Goal: Information Seeking & Learning: Learn about a topic

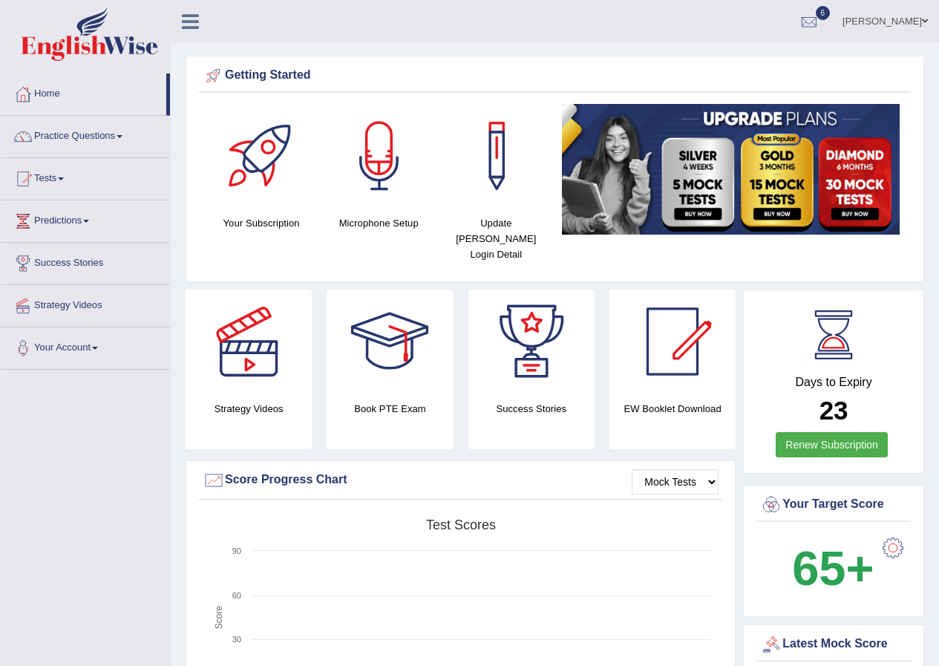
click at [68, 174] on link "Tests" at bounding box center [85, 176] width 169 height 37
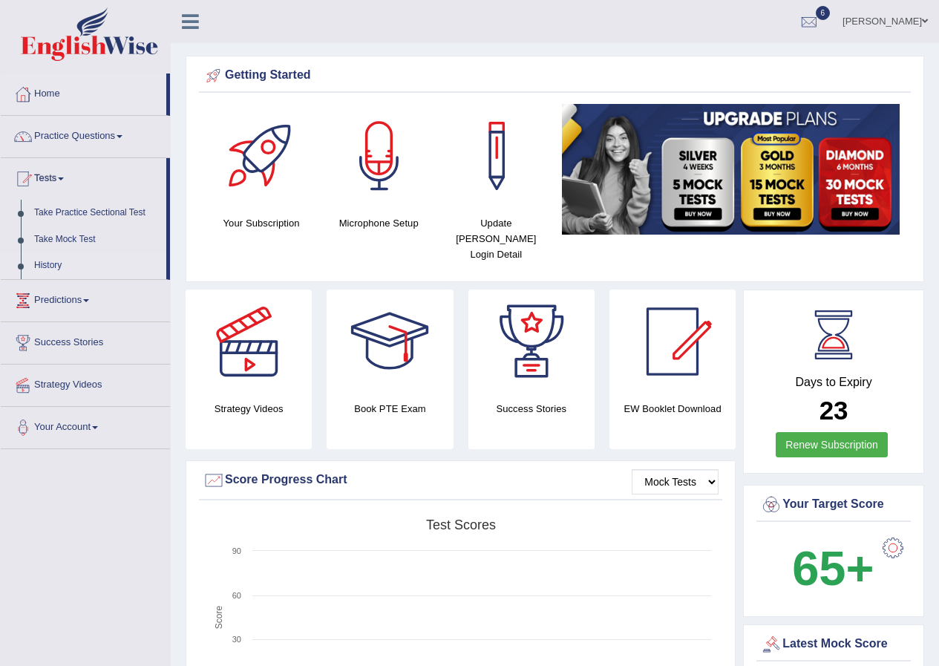
click at [53, 260] on link "History" at bounding box center [96, 265] width 139 height 27
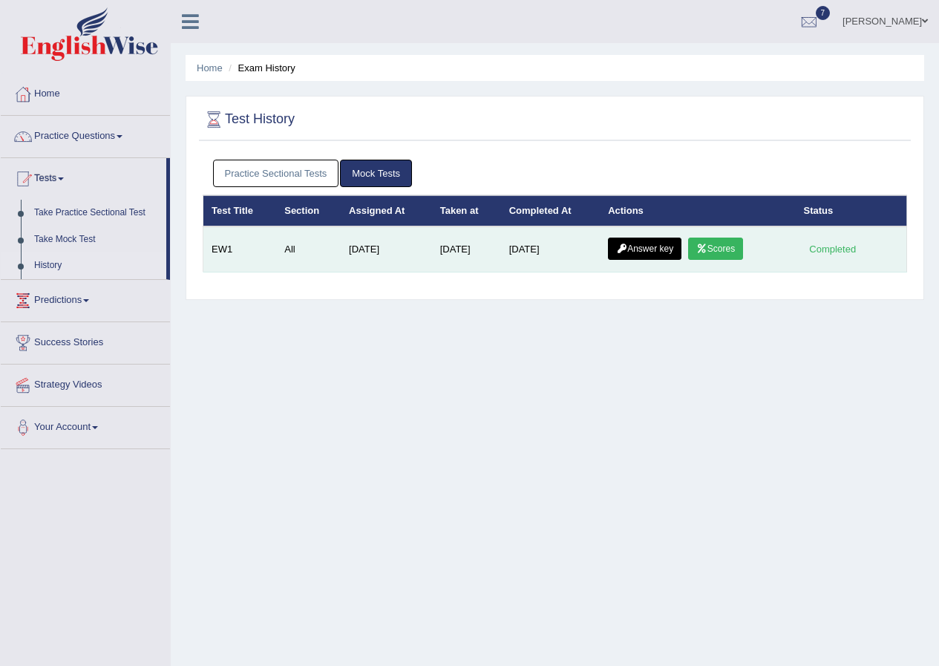
click at [715, 249] on link "Scores" at bounding box center [715, 248] width 55 height 22
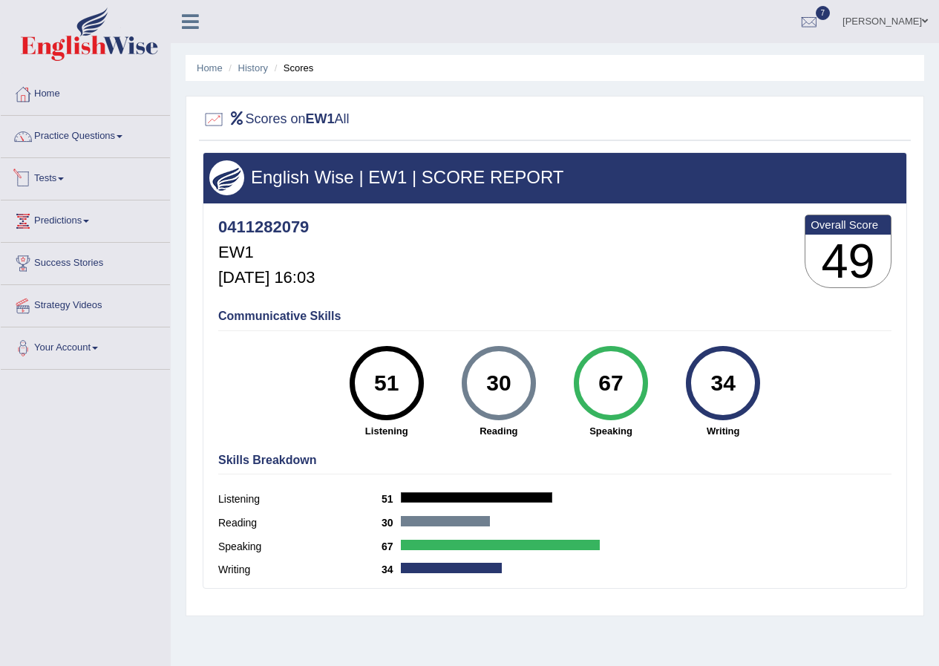
click at [56, 183] on link "Tests" at bounding box center [85, 176] width 169 height 37
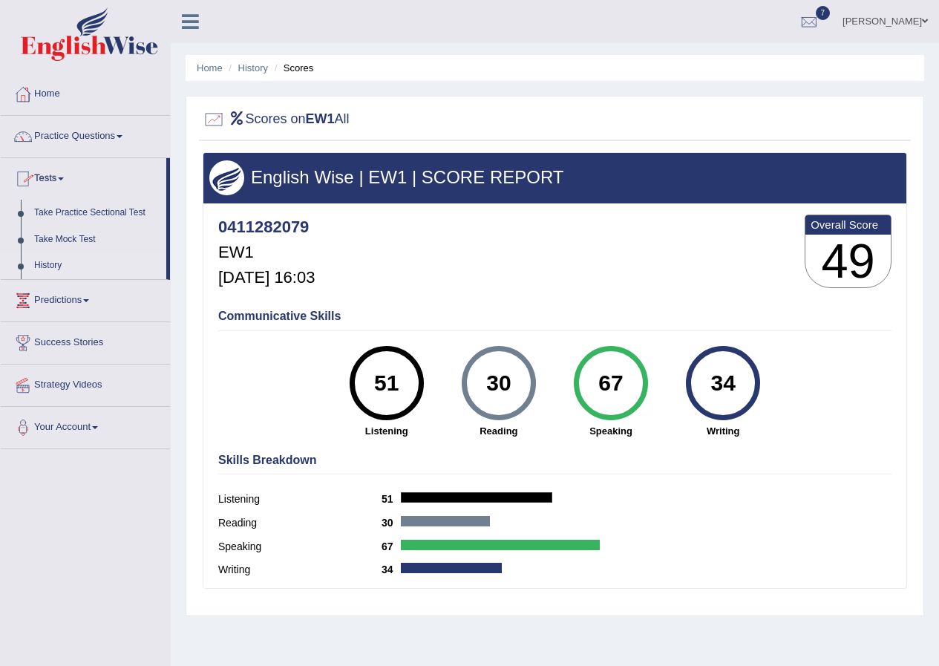
click at [49, 260] on link "History" at bounding box center [96, 265] width 139 height 27
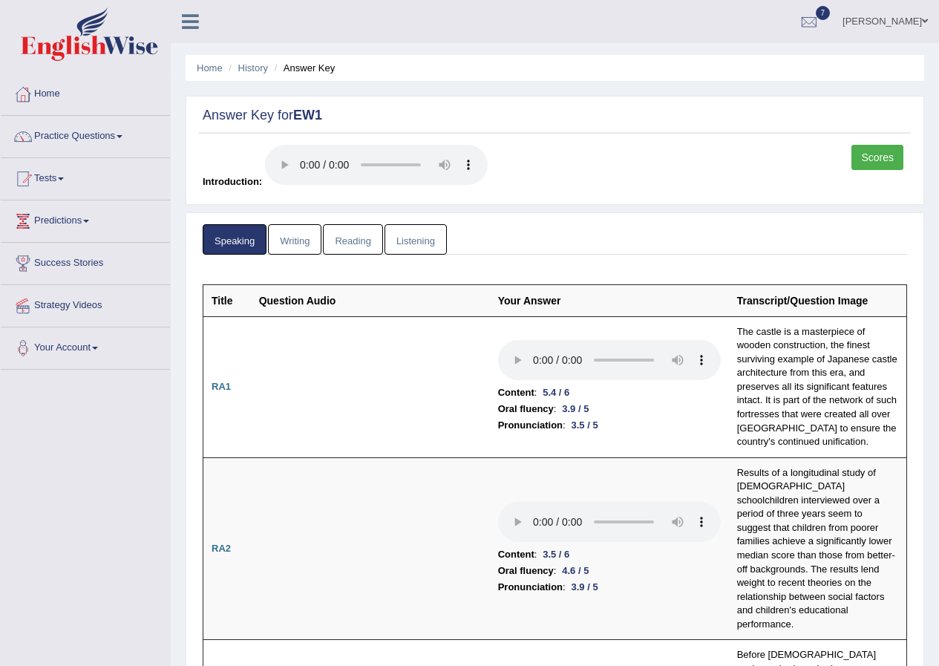
click at [302, 244] on link "Writing" at bounding box center [294, 239] width 53 height 30
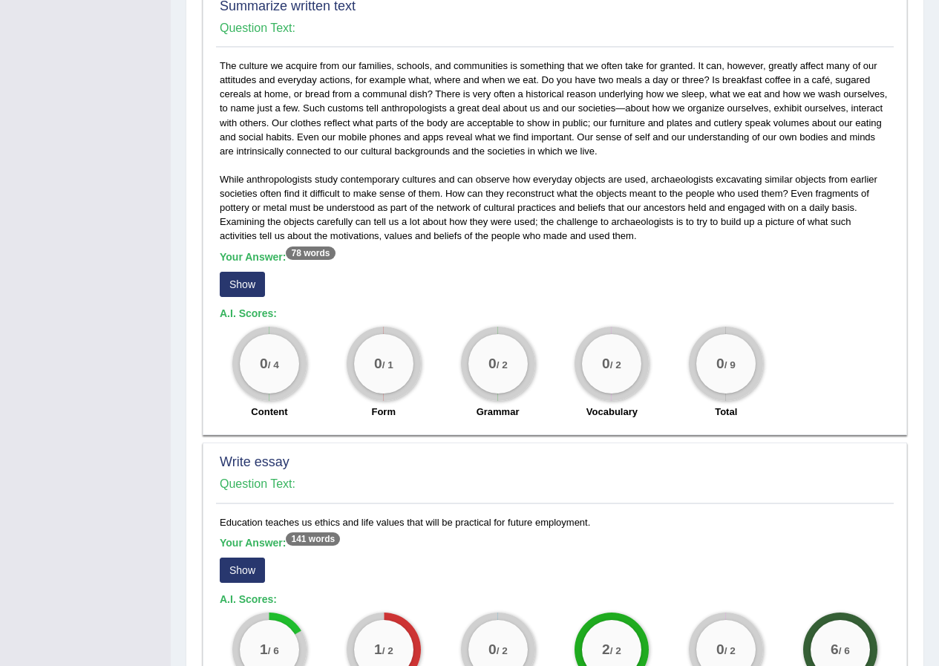
scroll to position [890, 0]
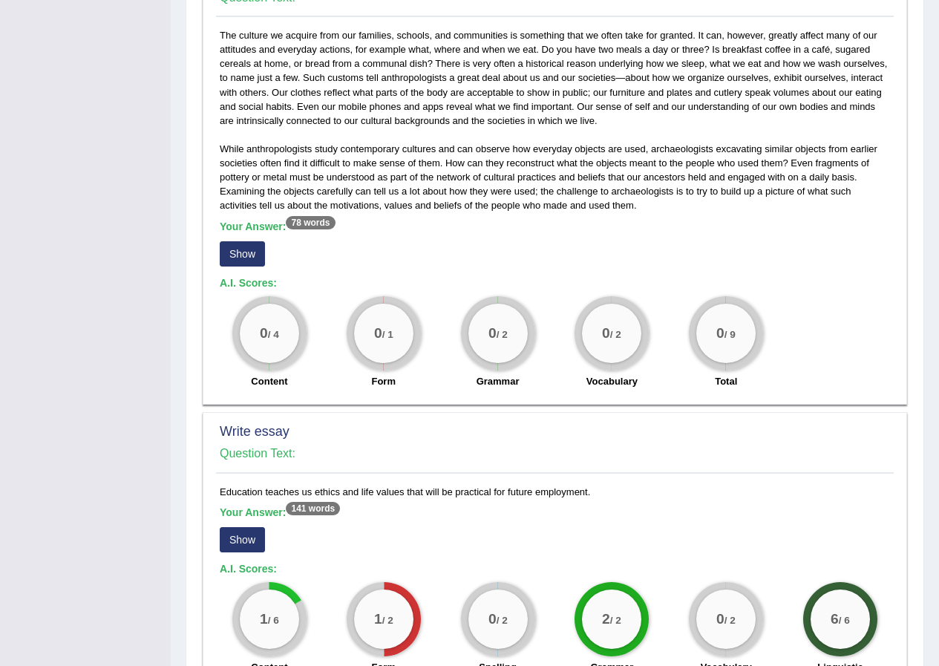
click at [253, 259] on button "Show" at bounding box center [242, 253] width 45 height 25
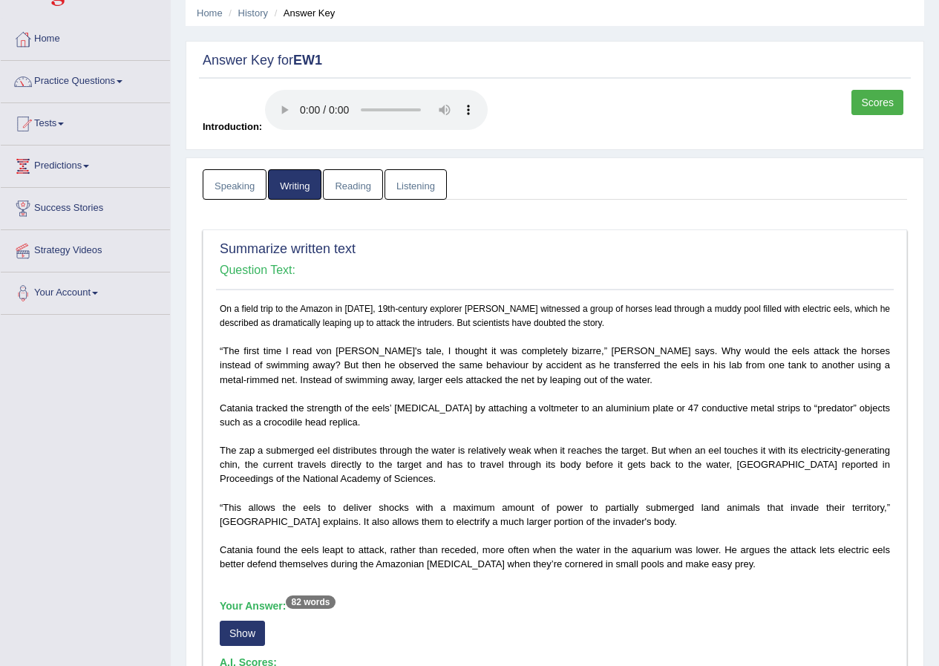
scroll to position [54, 0]
click at [361, 194] on link "Reading" at bounding box center [352, 185] width 59 height 30
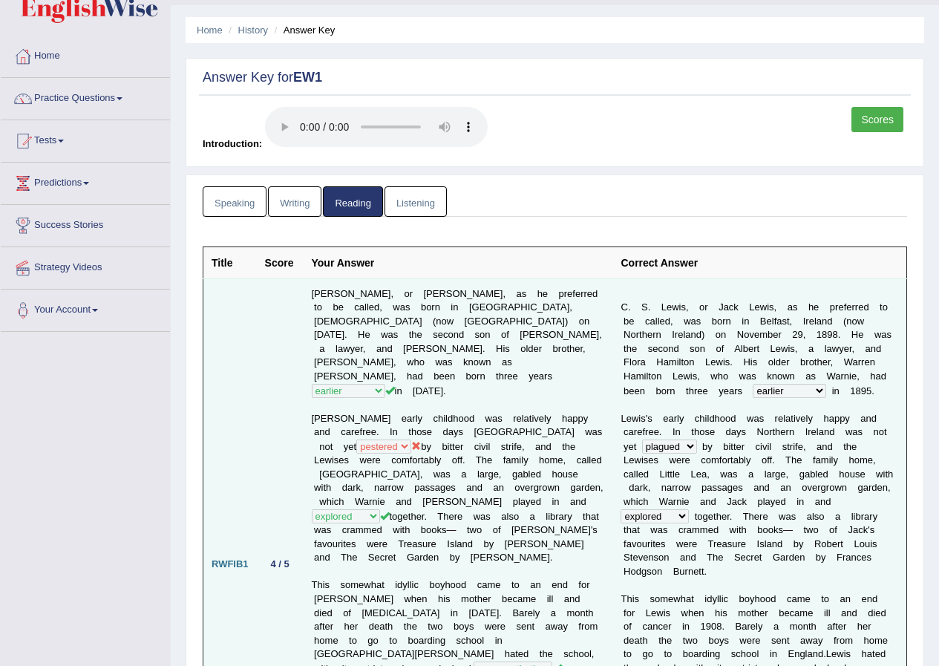
scroll to position [0, 0]
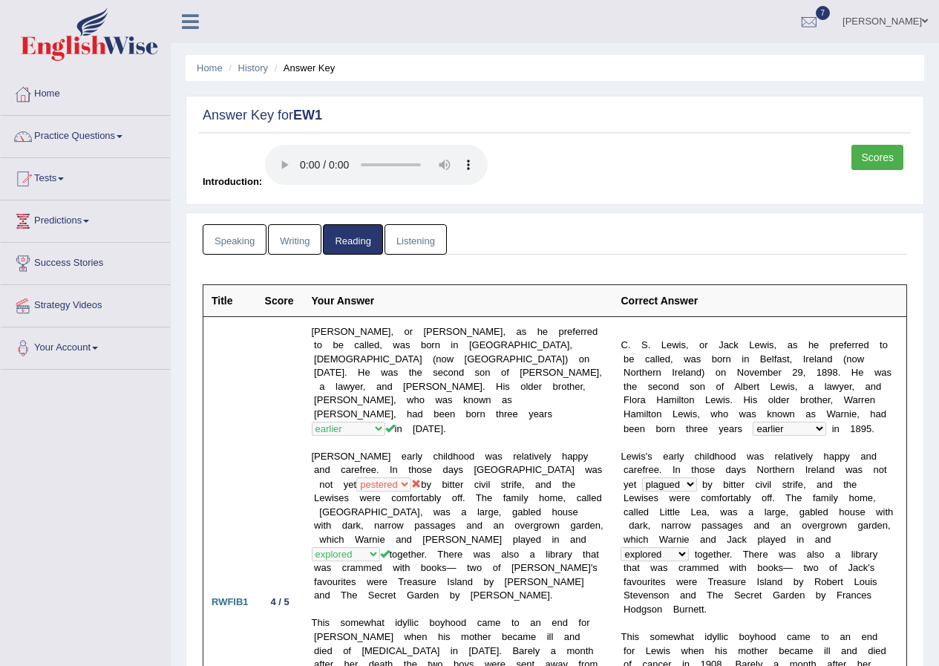
click at [423, 240] on link "Listening" at bounding box center [415, 239] width 62 height 30
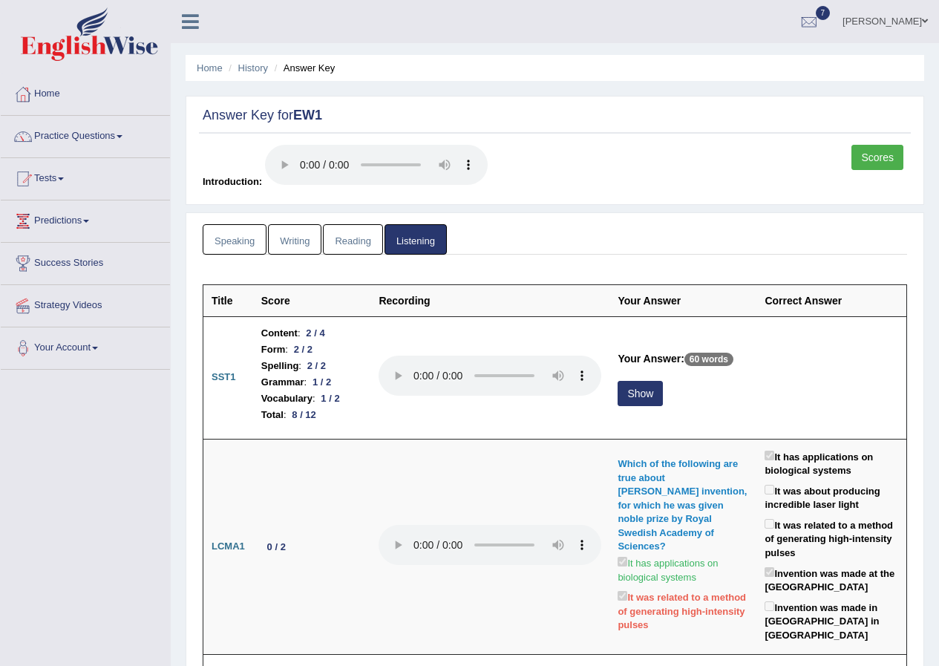
click at [229, 234] on link "Speaking" at bounding box center [235, 239] width 64 height 30
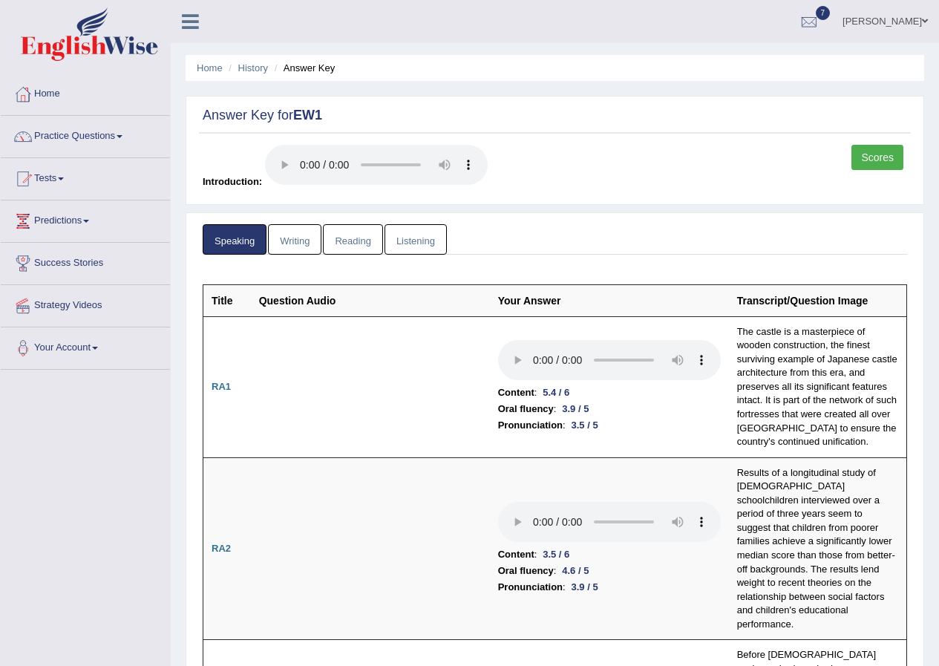
click at [864, 159] on link "Scores" at bounding box center [877, 157] width 52 height 25
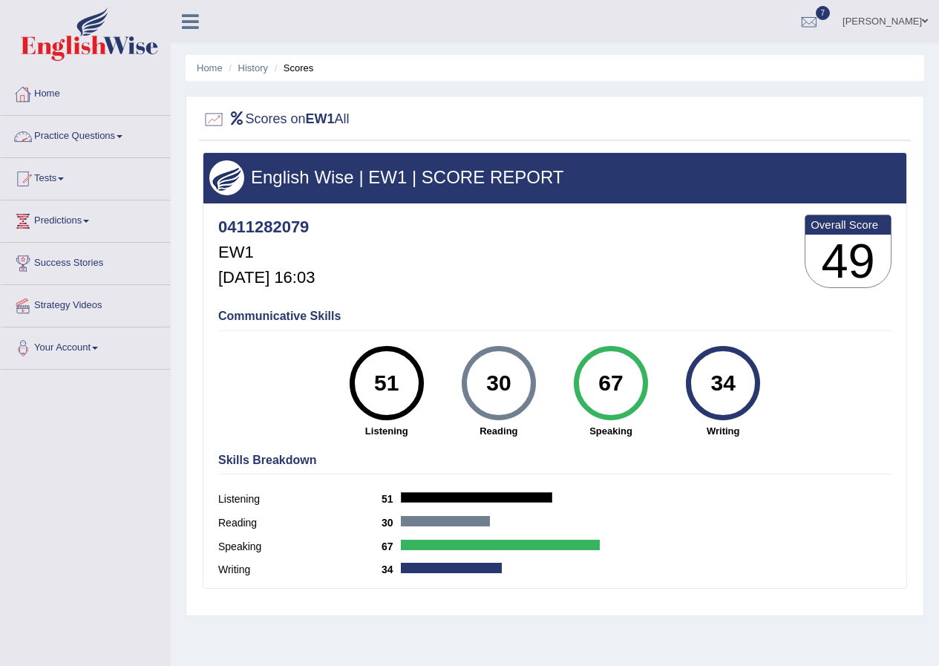
click at [36, 91] on link "Home" at bounding box center [85, 91] width 169 height 37
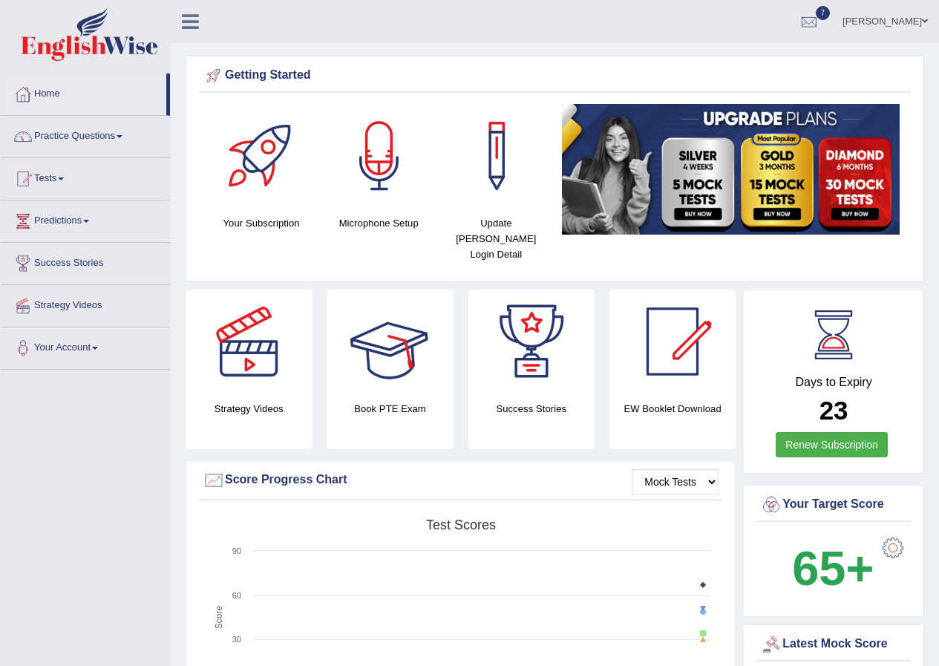
scroll to position [148, 0]
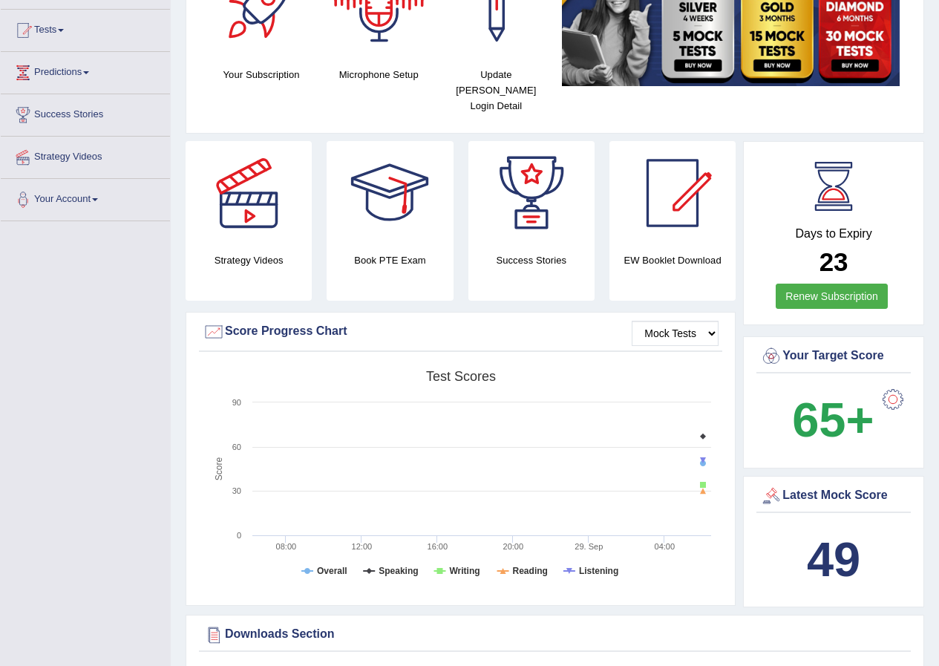
click at [814, 485] on div "Latest Mock Score" at bounding box center [833, 496] width 147 height 22
click at [818, 546] on b "49" at bounding box center [833, 559] width 53 height 54
click at [818, 547] on b "49" at bounding box center [833, 559] width 53 height 54
click at [818, 548] on b "49" at bounding box center [833, 559] width 53 height 54
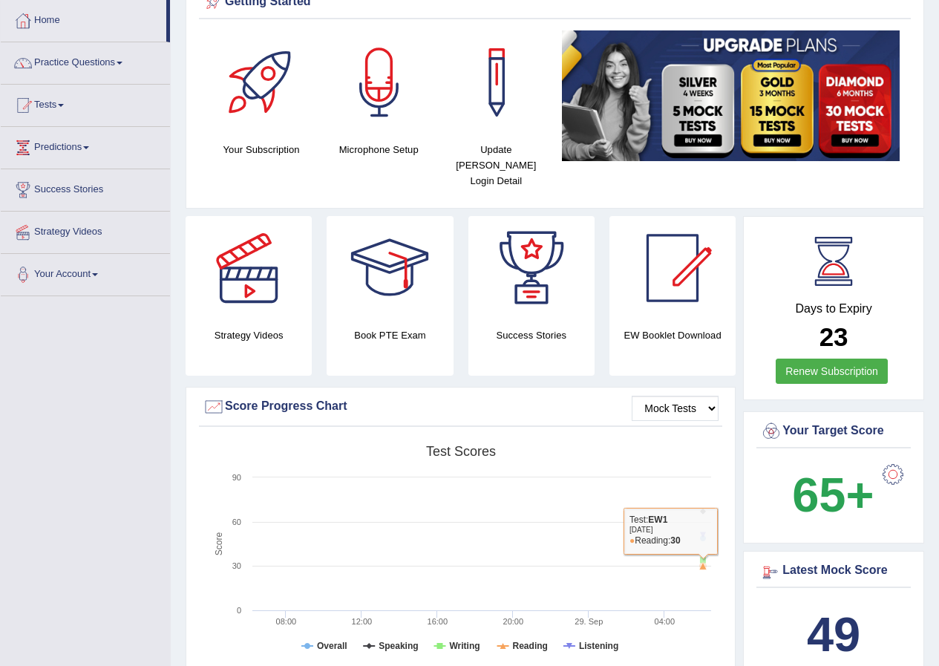
scroll to position [0, 0]
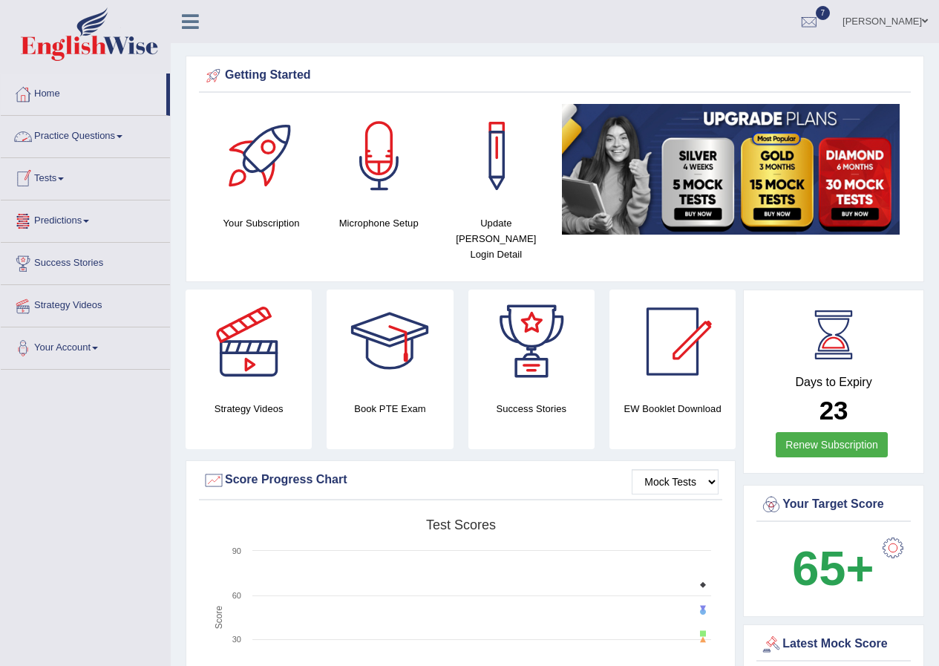
click at [60, 180] on link "Tests" at bounding box center [85, 176] width 169 height 37
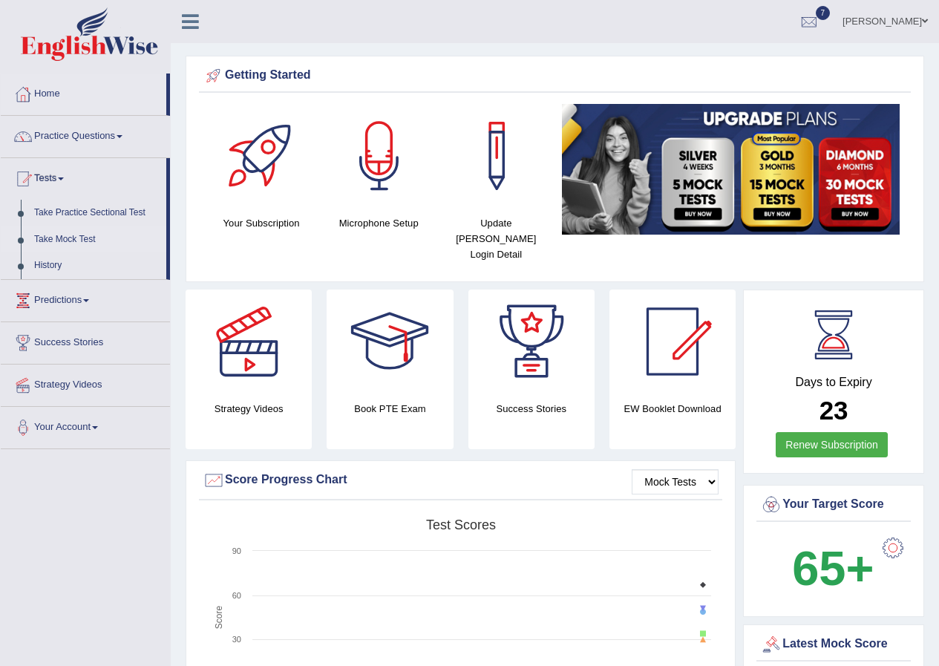
click at [65, 236] on link "Take Mock Test" at bounding box center [96, 239] width 139 height 27
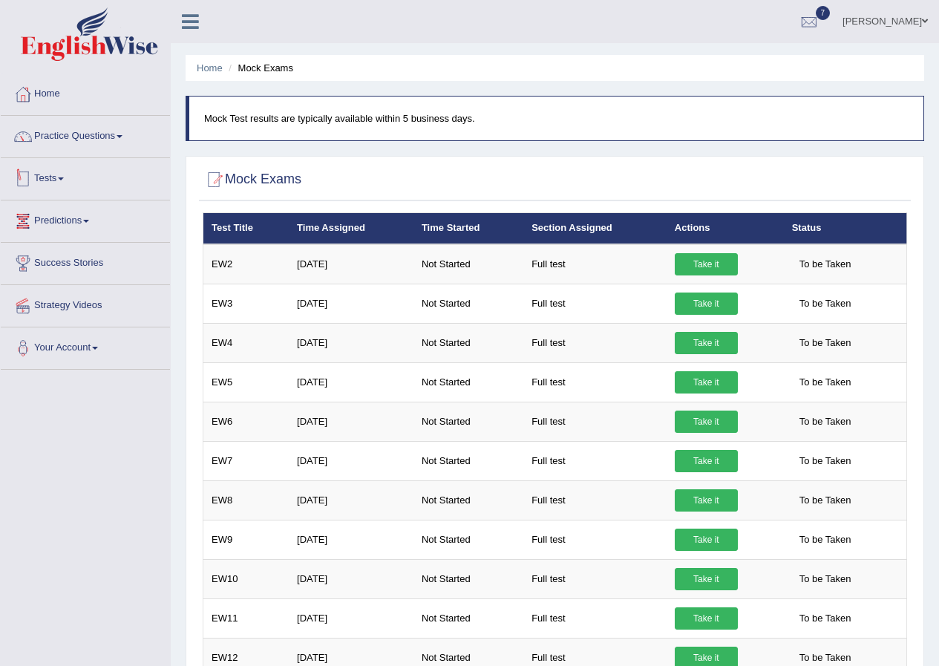
click at [64, 180] on link "Tests" at bounding box center [85, 176] width 169 height 37
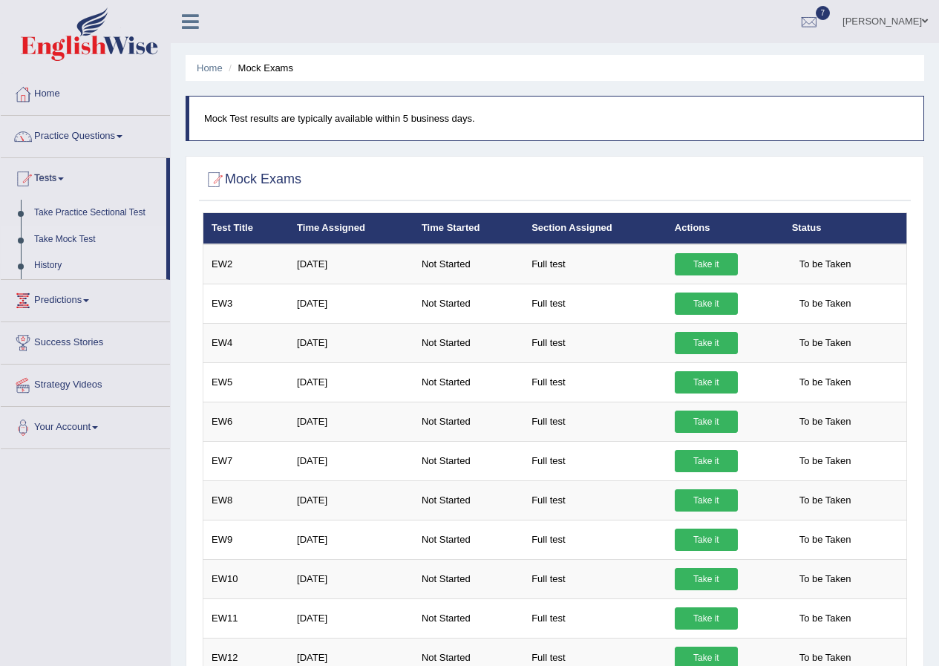
click at [55, 262] on link "History" at bounding box center [96, 265] width 139 height 27
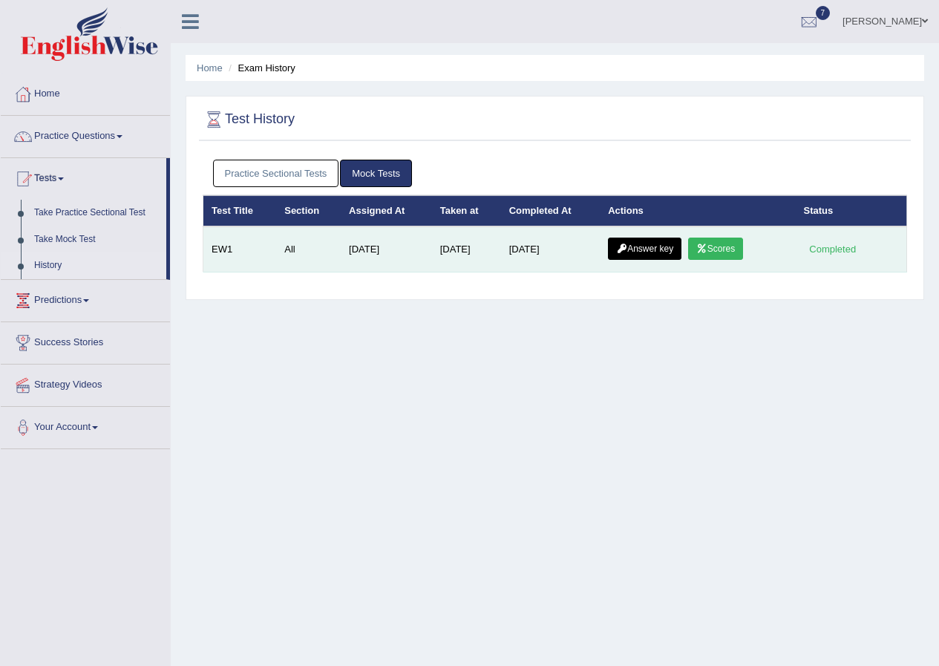
click at [707, 251] on icon at bounding box center [701, 248] width 11 height 9
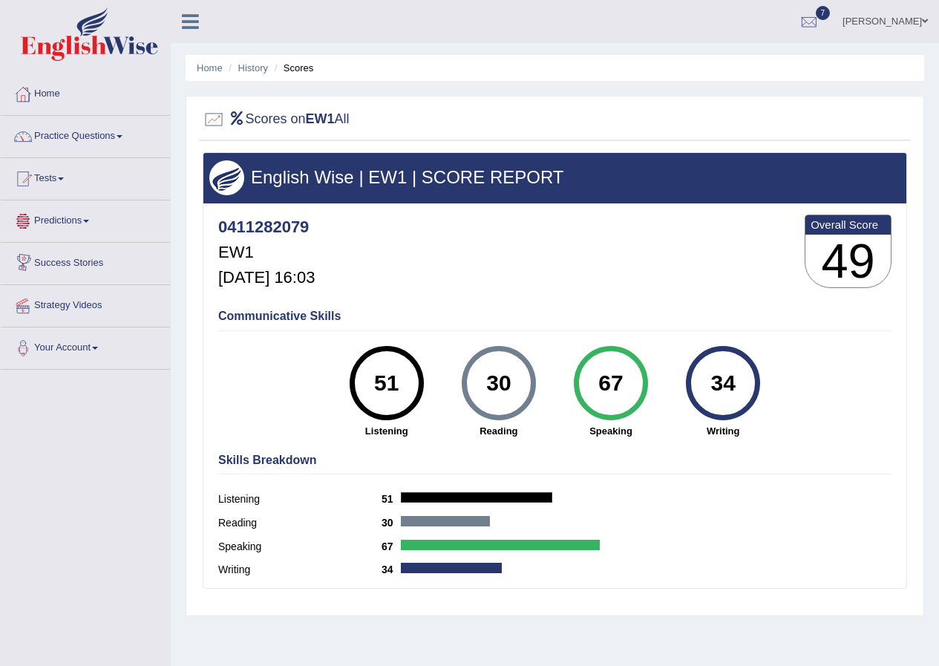
click at [87, 225] on link "Predictions" at bounding box center [85, 218] width 169 height 37
click at [64, 177] on span at bounding box center [61, 178] width 6 height 3
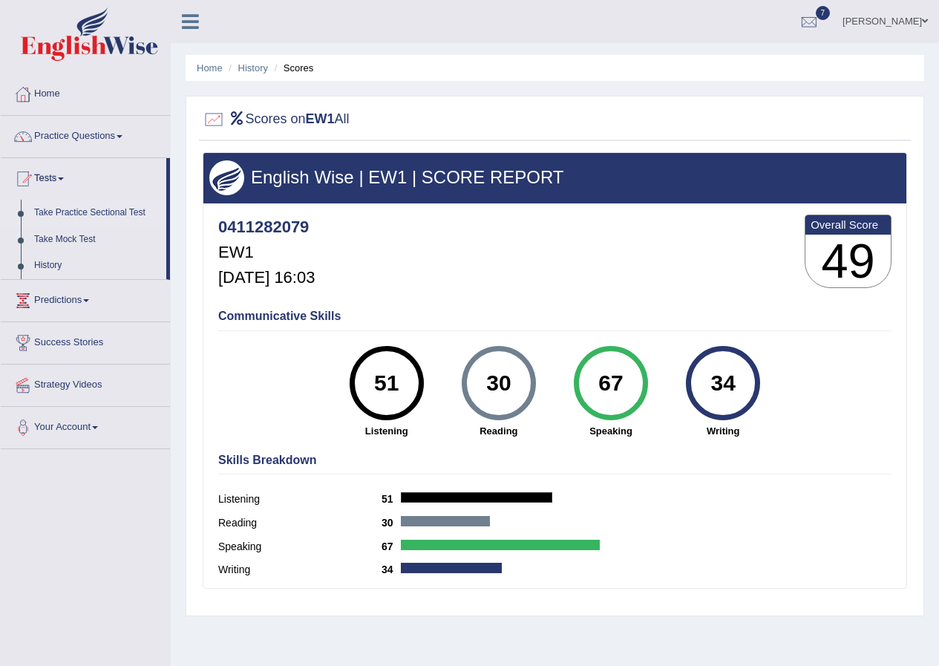
click at [89, 210] on link "Take Practice Sectional Test" at bounding box center [96, 213] width 139 height 27
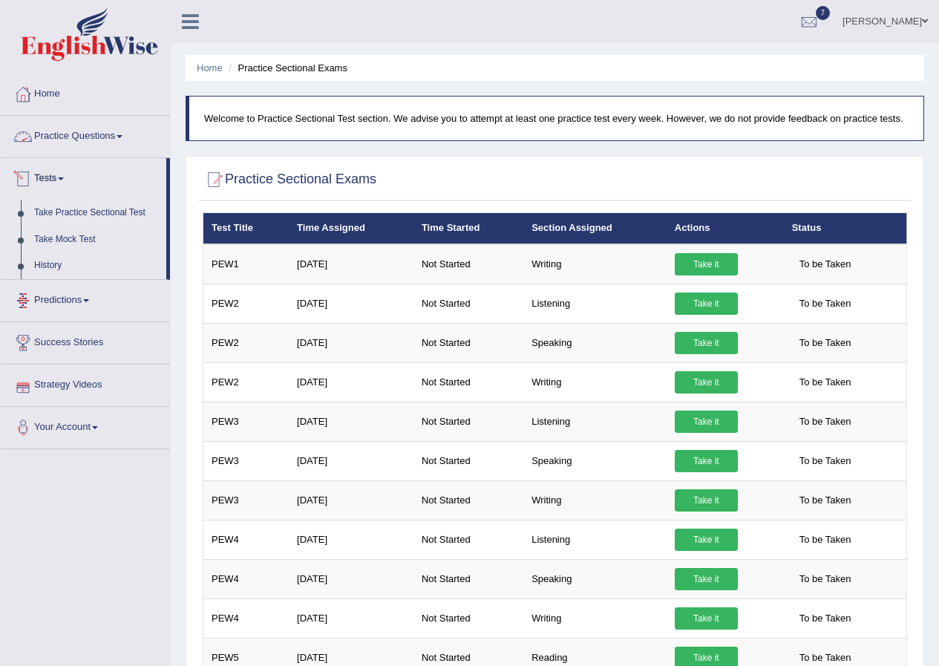
click at [122, 138] on link "Practice Questions" at bounding box center [85, 134] width 169 height 37
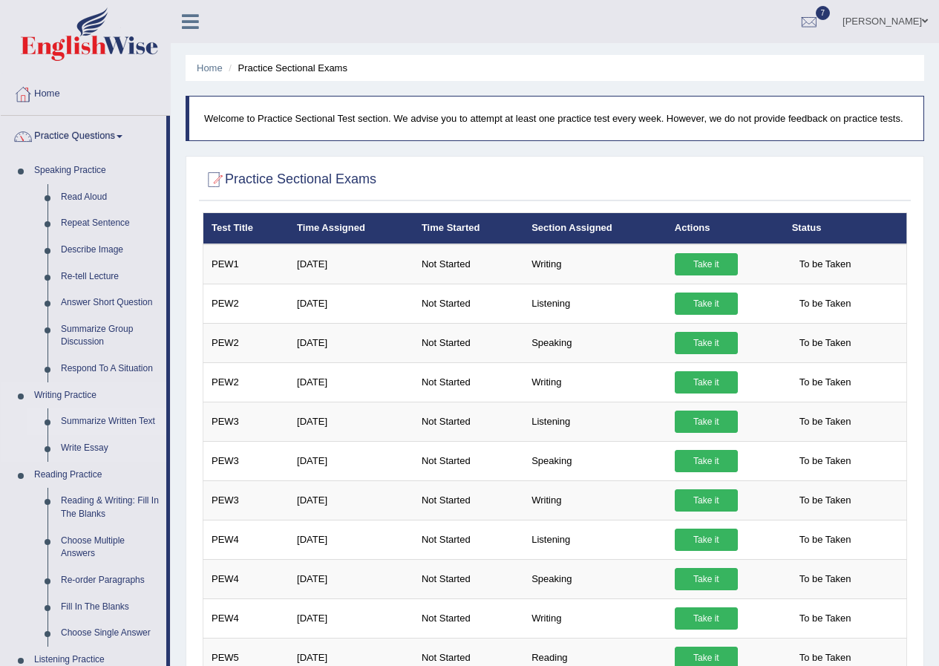
click at [79, 413] on link "Summarize Written Text" at bounding box center [110, 421] width 112 height 27
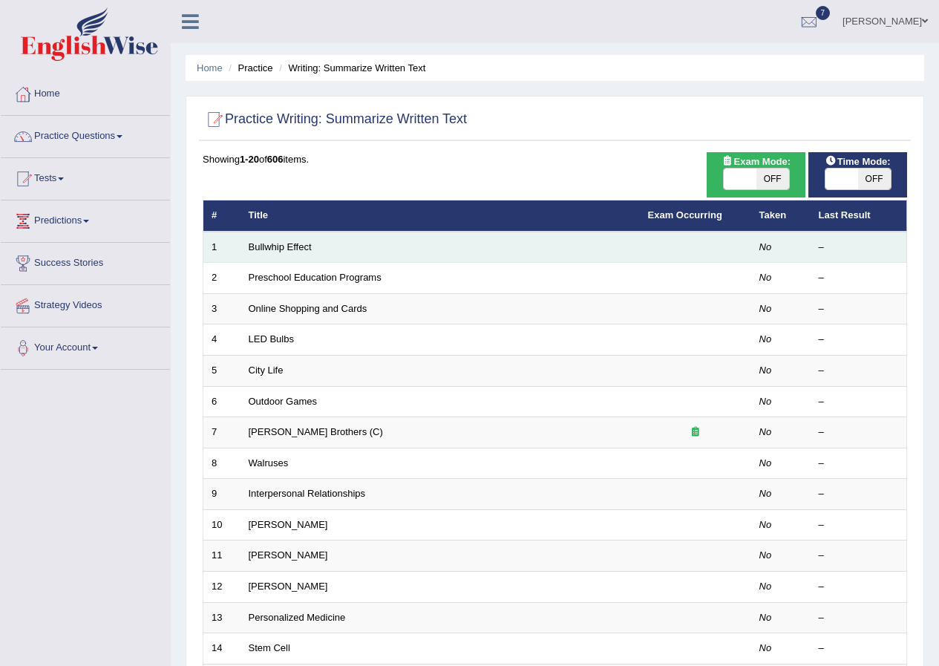
click at [271, 255] on td "Bullwhip Effect" at bounding box center [439, 247] width 399 height 31
click at [297, 249] on link "Bullwhip Effect" at bounding box center [280, 246] width 63 height 11
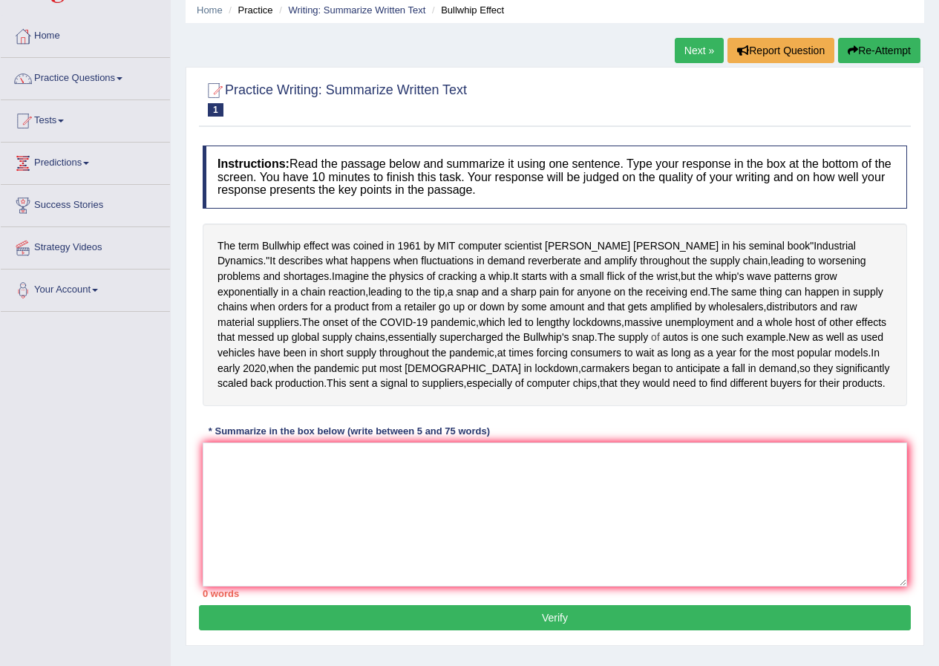
scroll to position [163, 0]
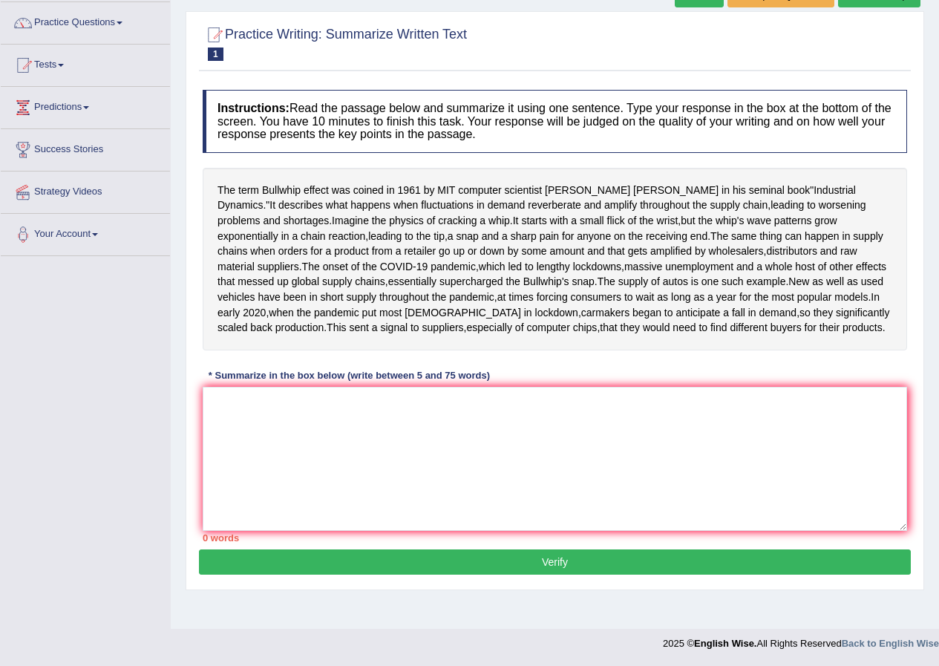
click at [275, 250] on div "The term Bullwhip effect was coined in [DATE] by MIT computer scientist [PERSON…" at bounding box center [555, 259] width 704 height 183
drag, startPoint x: 275, startPoint y: 265, endPoint x: 430, endPoint y: 258, distance: 154.5
click at [430, 258] on div "The term Bullwhip effect was coined in [DATE] by MIT computer scientist [PERSON…" at bounding box center [555, 259] width 704 height 183
click at [243, 505] on textarea at bounding box center [555, 459] width 704 height 144
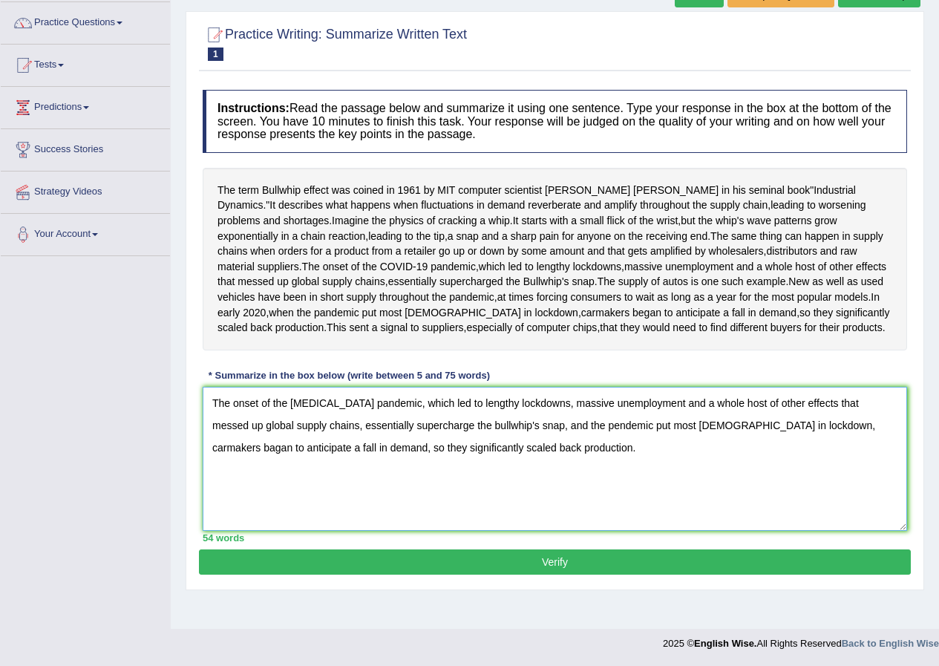
type textarea "The onset of the [MEDICAL_DATA] pandemic, which led to lengthy lockdowns, massi…"
click at [559, 574] on button "Verify" at bounding box center [555, 561] width 712 height 25
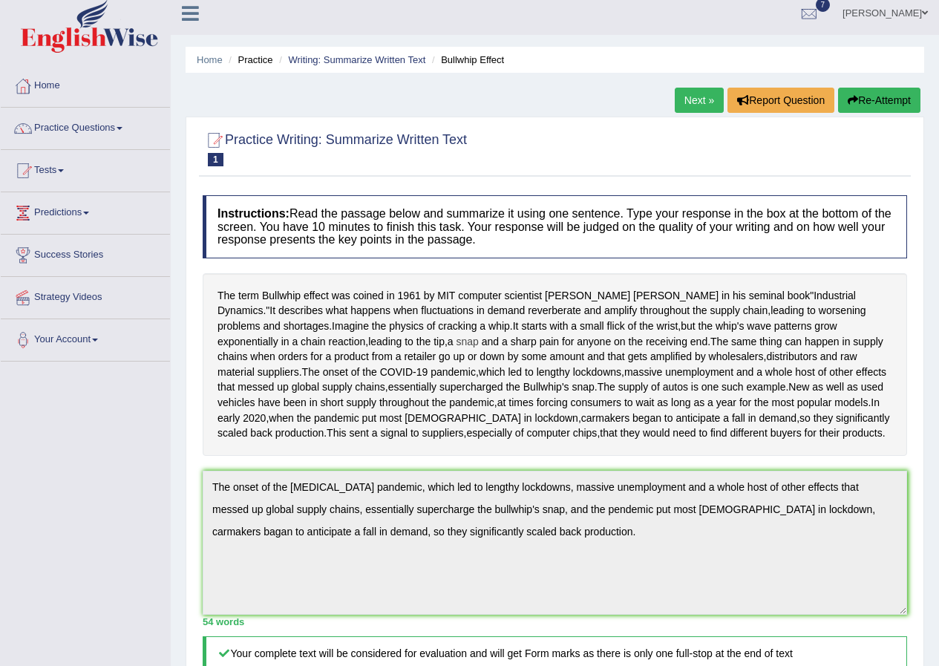
scroll to position [0, 0]
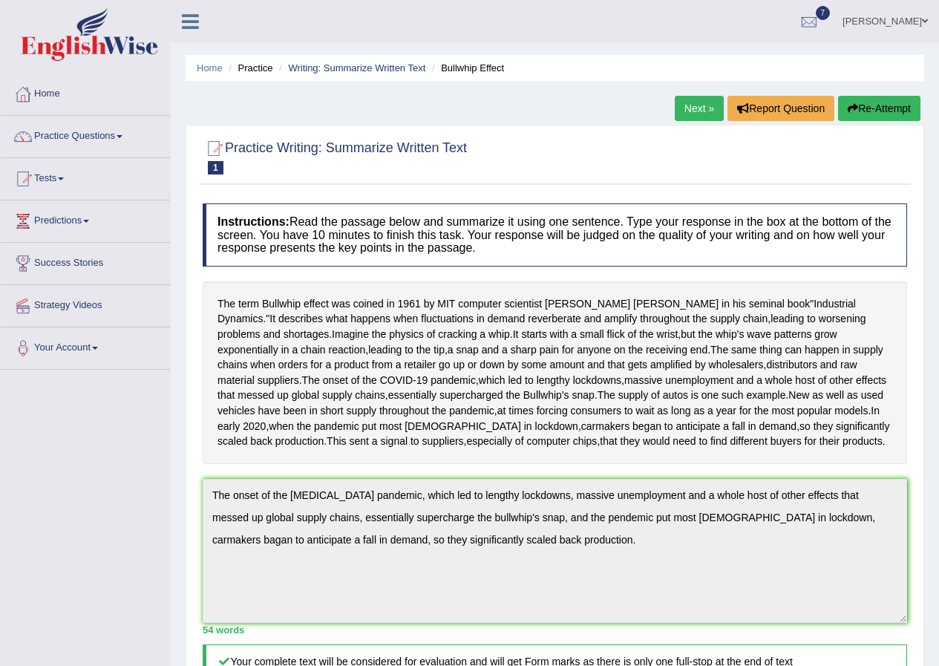
click at [692, 112] on link "Next »" at bounding box center [698, 108] width 49 height 25
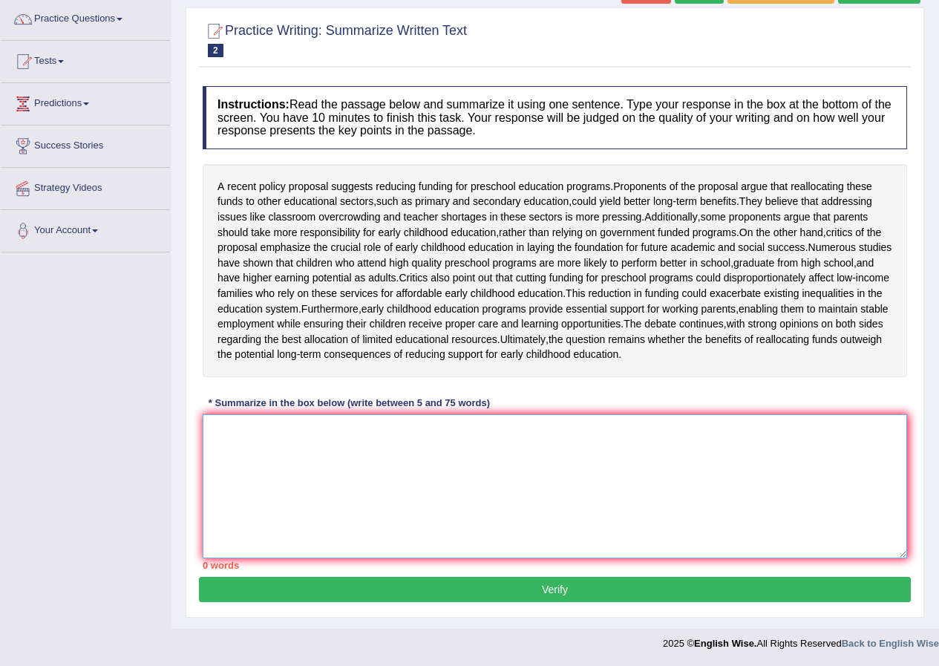
click at [470, 447] on textarea at bounding box center [555, 486] width 704 height 144
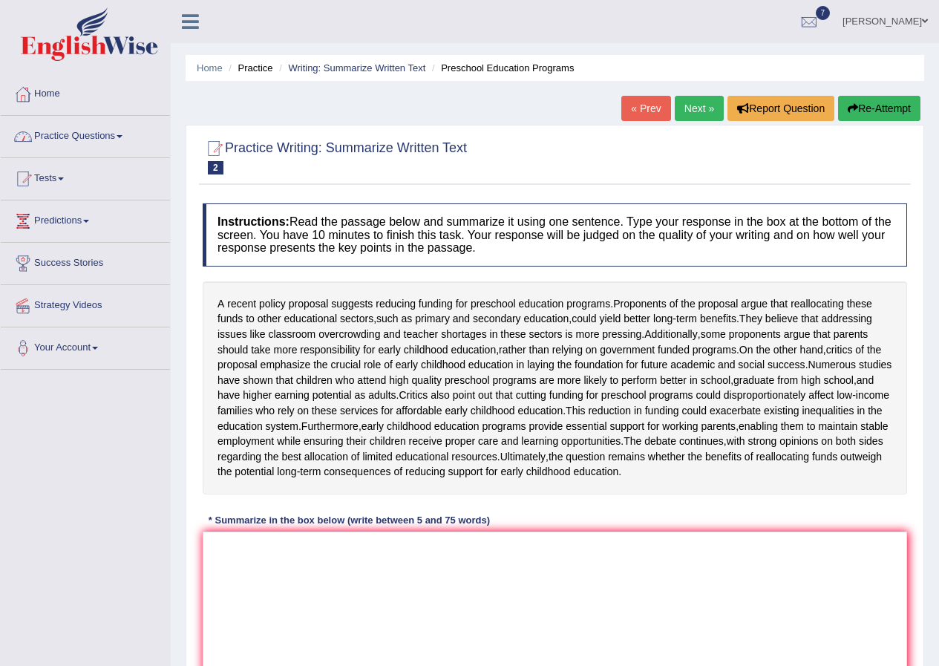
click at [120, 142] on link "Practice Questions" at bounding box center [85, 134] width 169 height 37
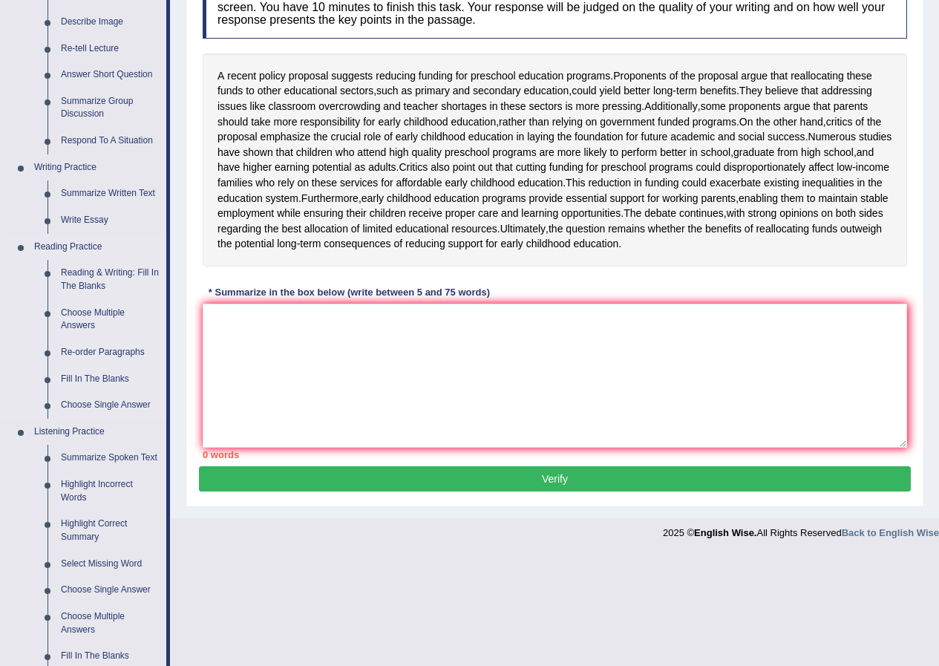
scroll to position [297, 0]
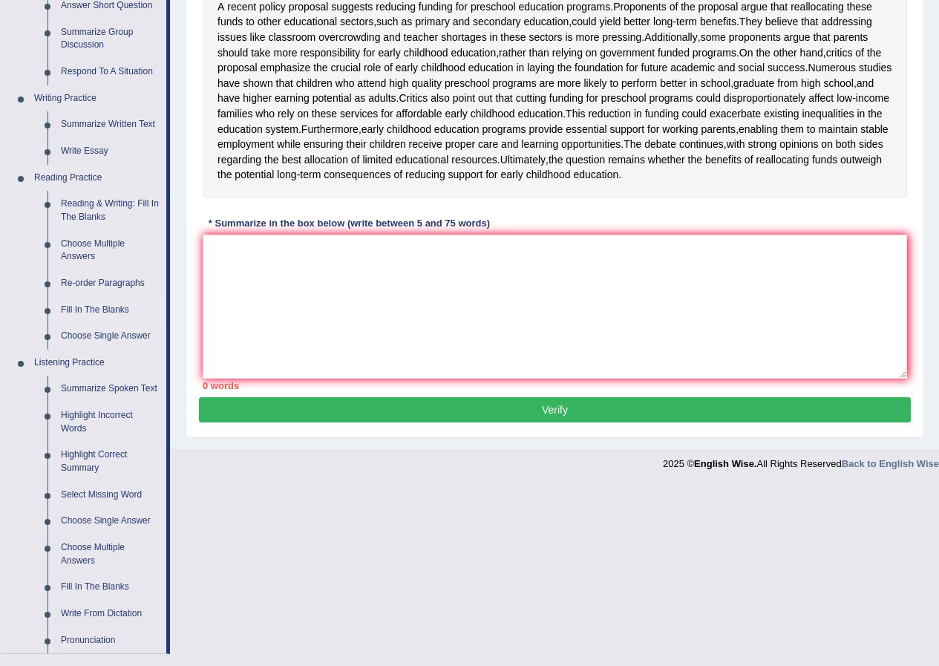
click at [79, 308] on link "Fill In The Blanks" at bounding box center [110, 310] width 112 height 27
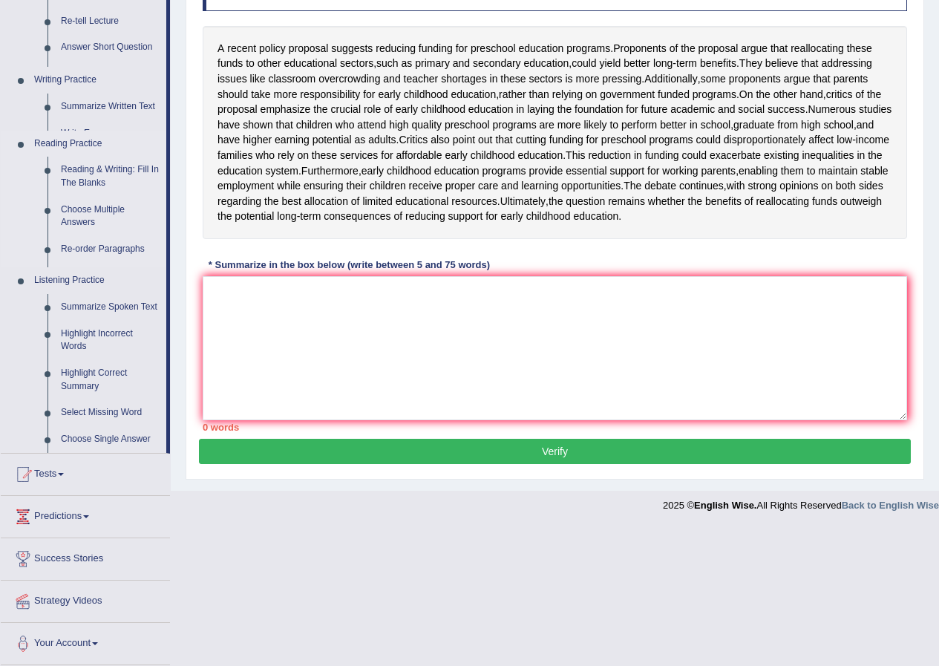
scroll to position [163, 0]
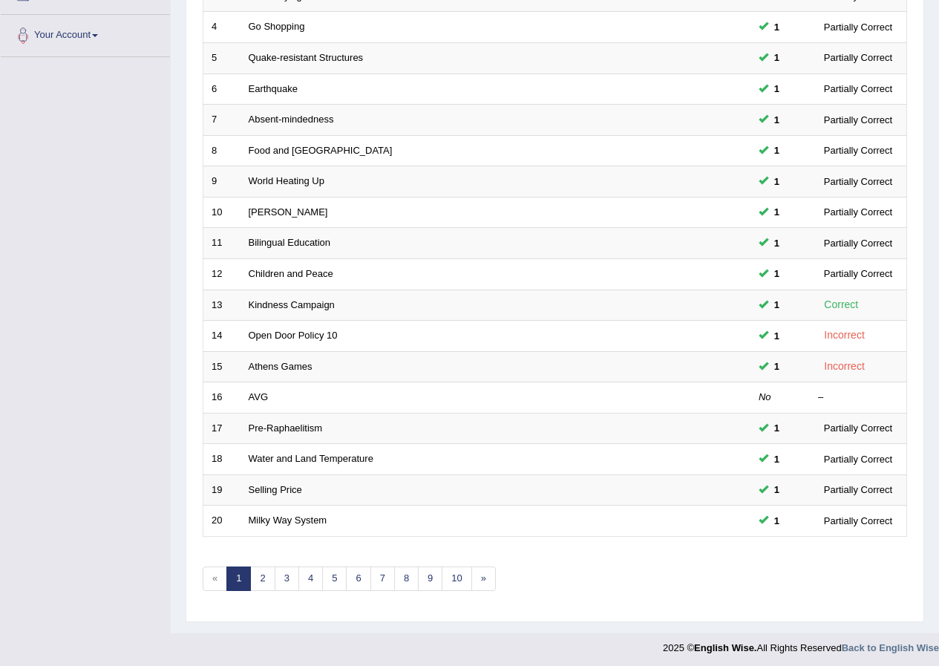
scroll to position [317, 0]
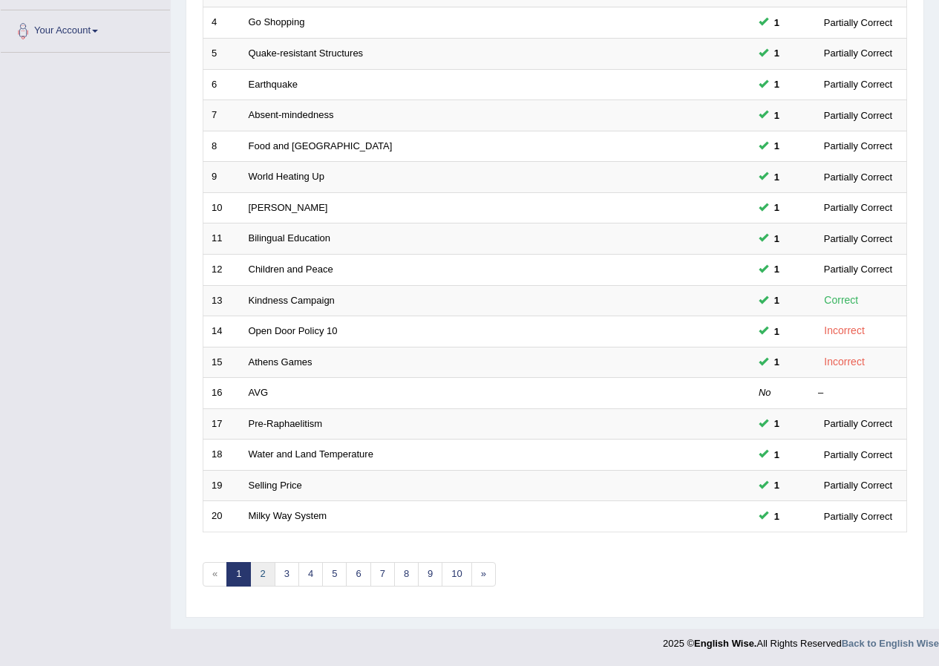
click at [263, 573] on link "2" at bounding box center [262, 574] width 24 height 24
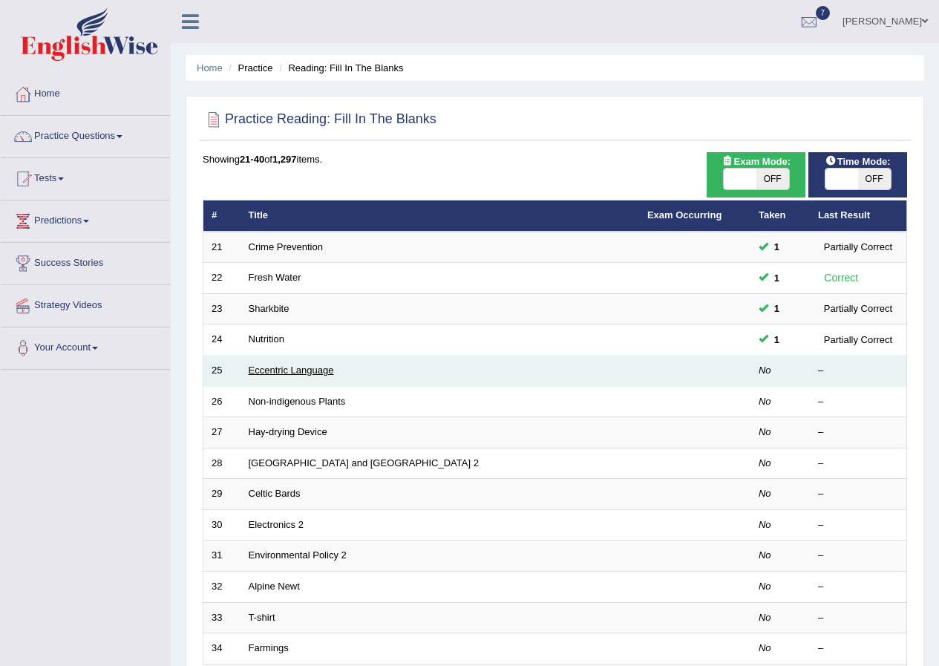
click at [280, 372] on link "Eccentric Language" at bounding box center [291, 369] width 85 height 11
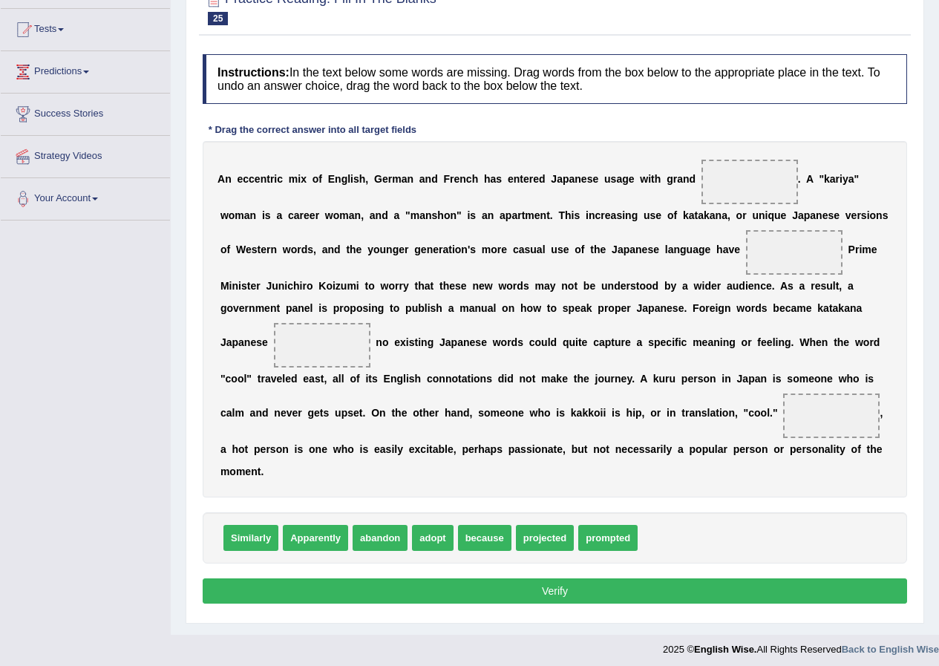
scroll to position [155, 0]
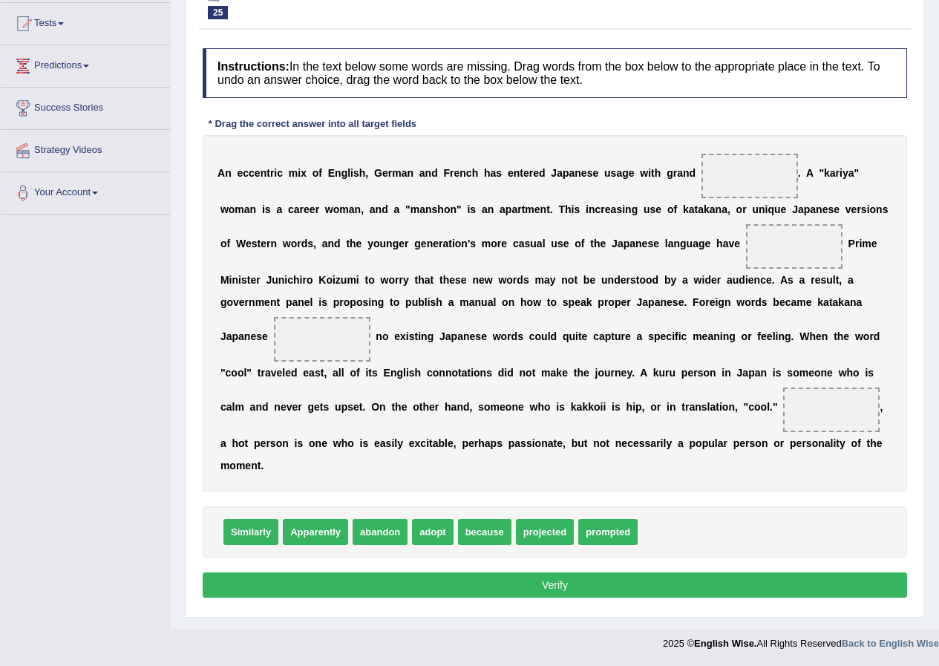
click at [575, 580] on button "Verify" at bounding box center [555, 584] width 704 height 25
drag, startPoint x: 253, startPoint y: 530, endPoint x: 814, endPoint y: 410, distance: 573.5
drag, startPoint x: 373, startPoint y: 531, endPoint x: 366, endPoint y: 535, distance: 8.7
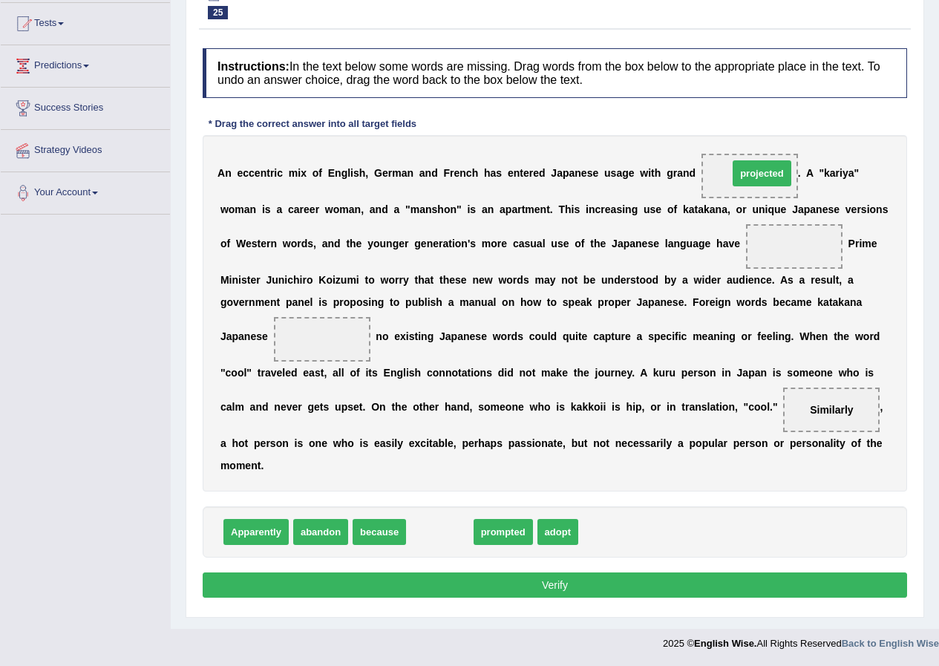
drag, startPoint x: 440, startPoint y: 535, endPoint x: 762, endPoint y: 177, distance: 481.8
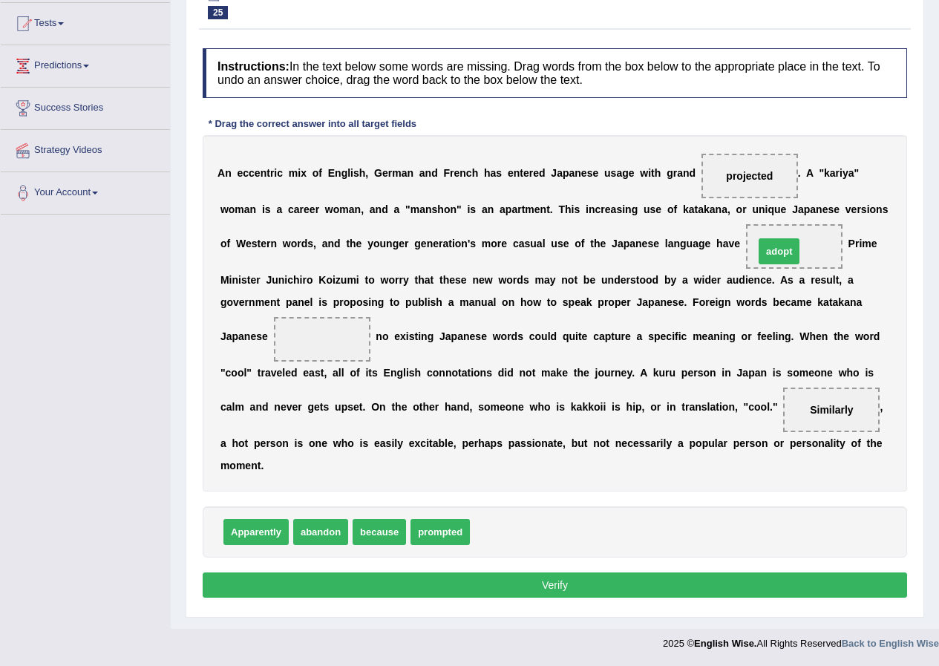
drag, startPoint x: 489, startPoint y: 536, endPoint x: 772, endPoint y: 255, distance: 398.8
drag, startPoint x: 326, startPoint y: 536, endPoint x: 335, endPoint y: 344, distance: 192.4
click at [498, 585] on button "Verify" at bounding box center [555, 584] width 704 height 25
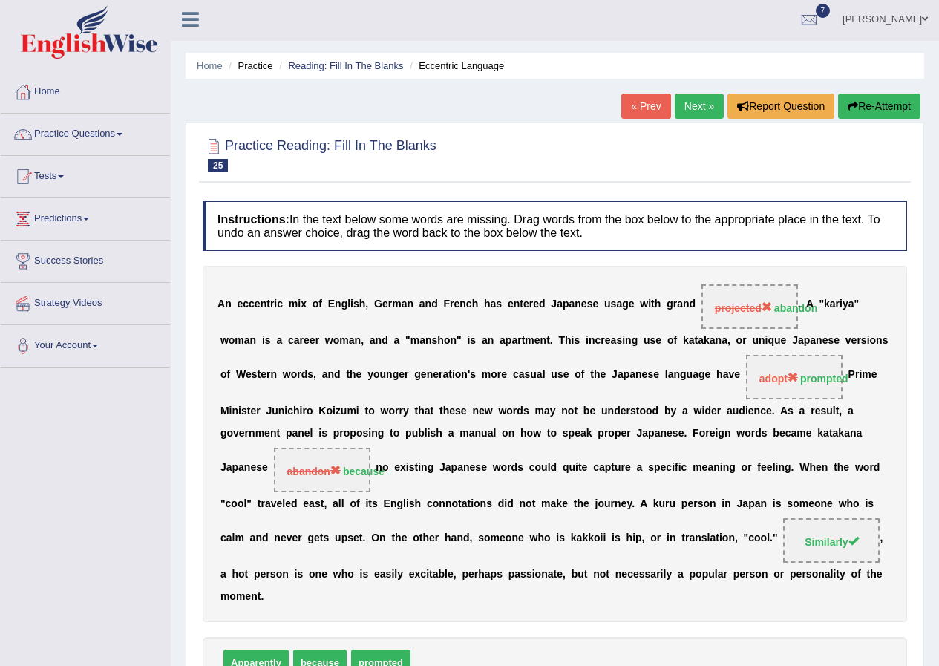
scroll to position [0, 0]
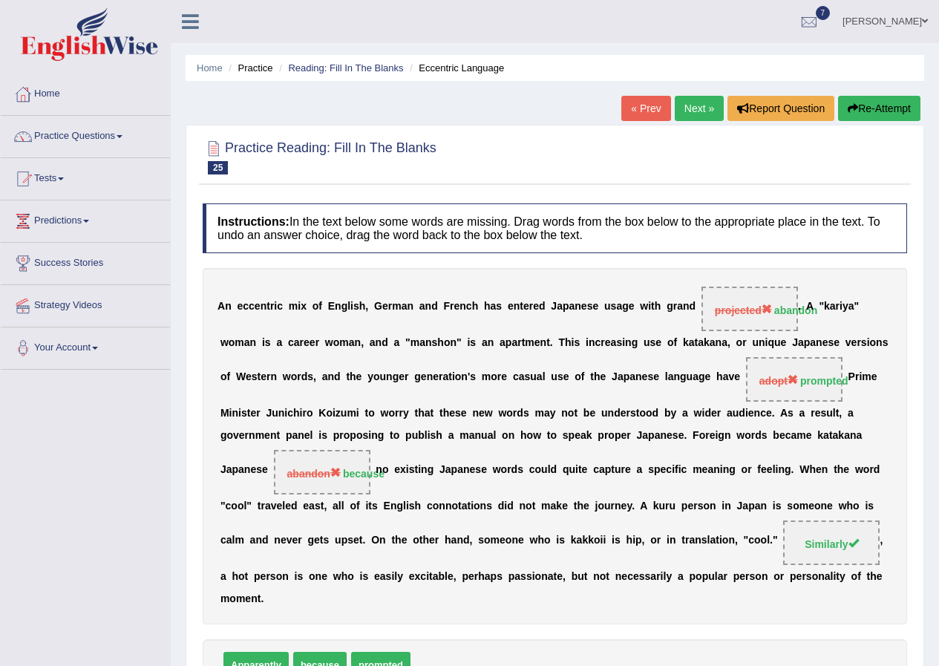
click at [680, 106] on link "Next »" at bounding box center [698, 108] width 49 height 25
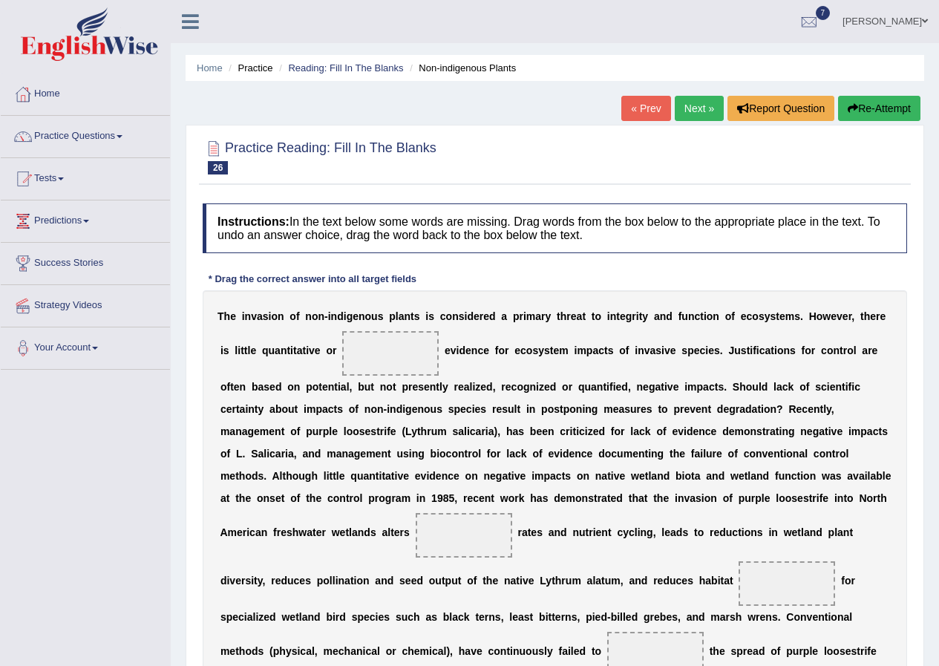
click at [695, 95] on div "Home Practice Reading: Fill In The Blanks Non-indigenous Plants « Prev Next » R…" at bounding box center [555, 495] width 768 height 991
click at [697, 107] on link "Next »" at bounding box center [698, 108] width 49 height 25
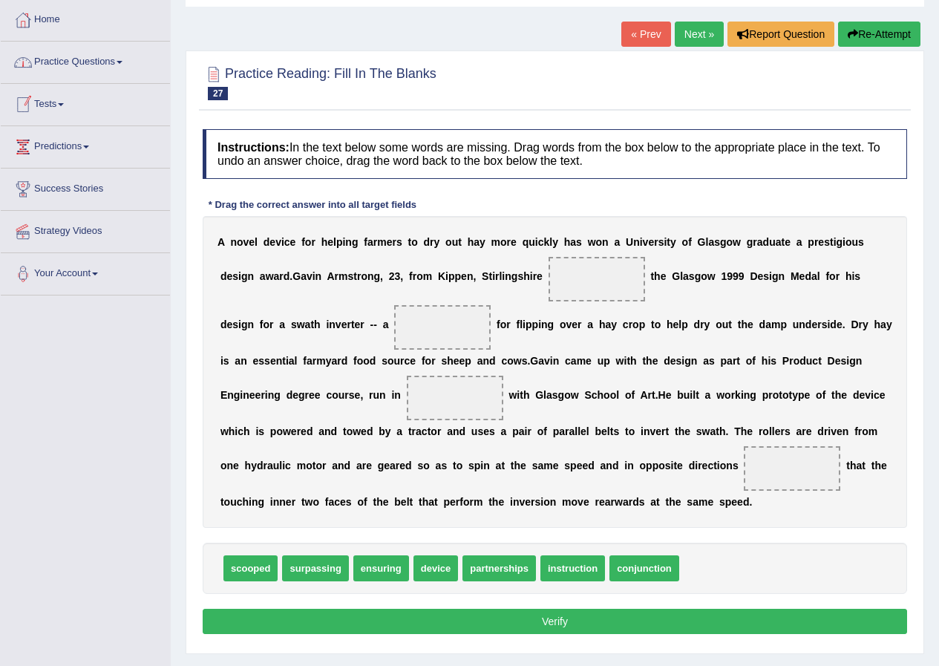
click at [57, 102] on link "Tests" at bounding box center [85, 102] width 169 height 37
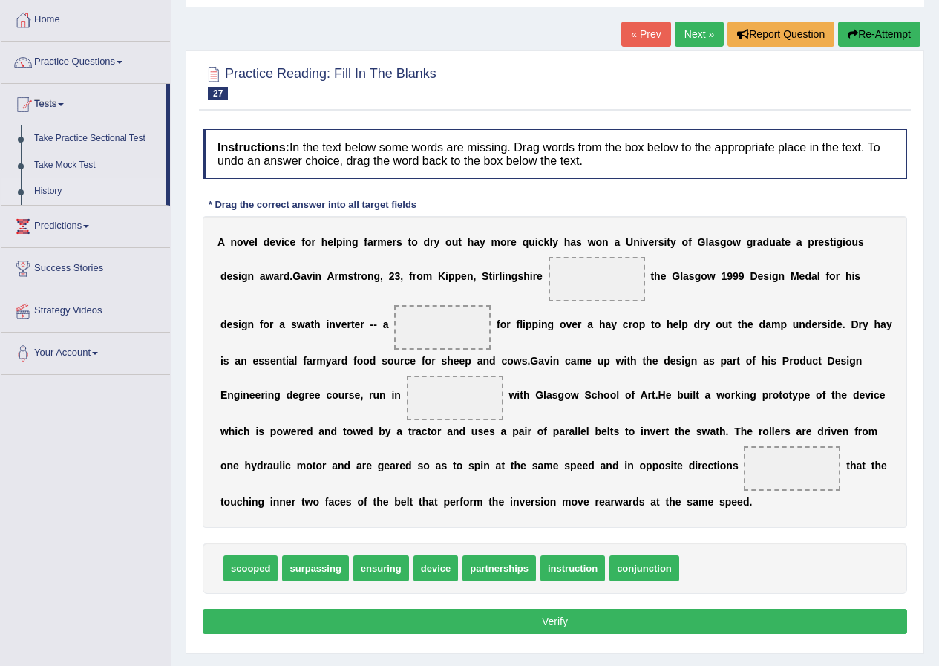
click at [56, 181] on link "History" at bounding box center [96, 191] width 139 height 27
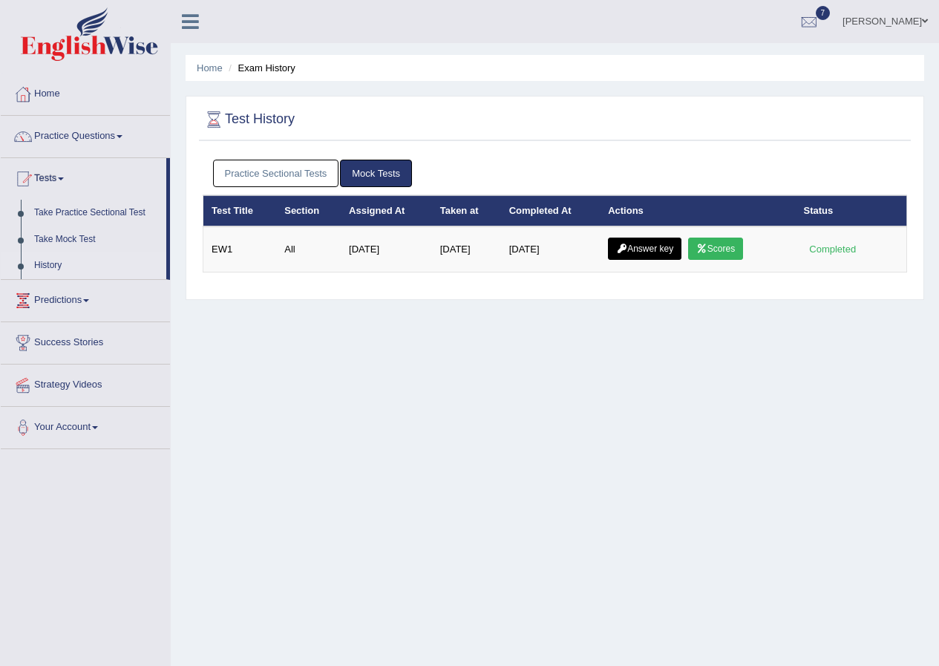
click at [354, 174] on link "Mock Tests" at bounding box center [376, 173] width 72 height 27
click at [273, 174] on link "Practice Sectional Tests" at bounding box center [276, 173] width 126 height 27
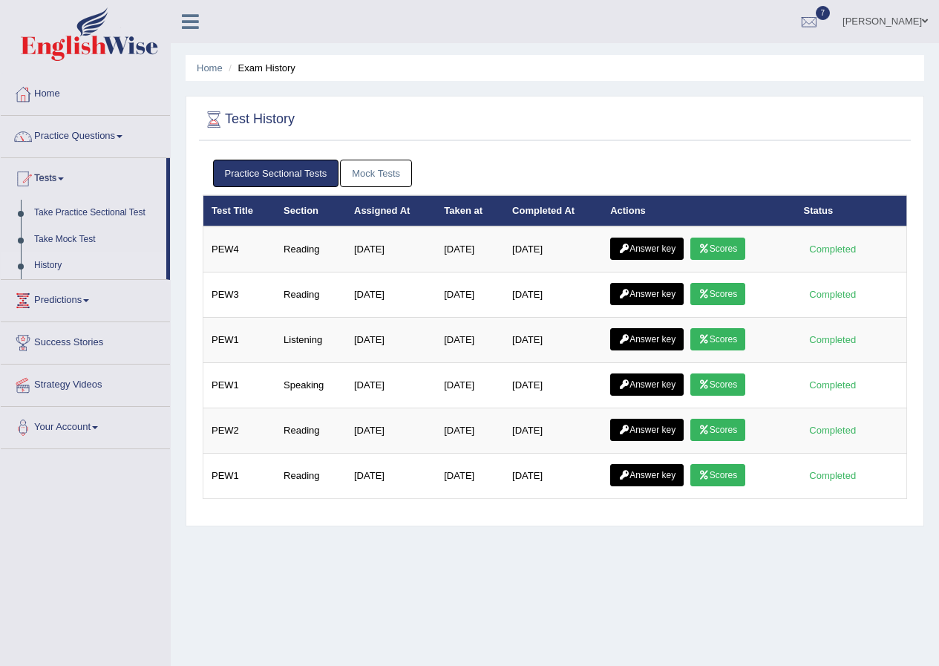
click at [362, 176] on link "Mock Tests" at bounding box center [376, 173] width 72 height 27
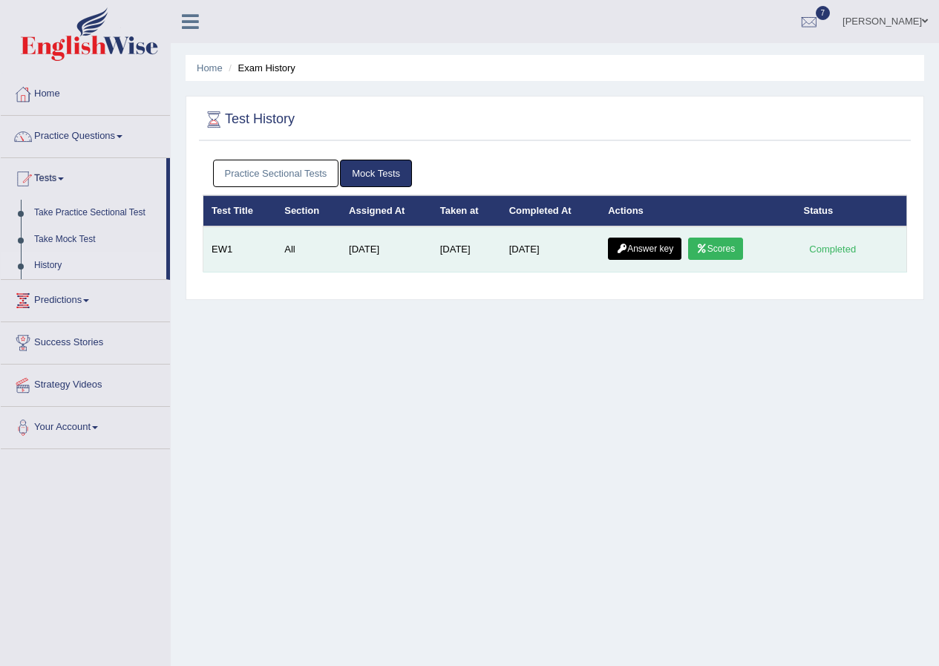
click at [719, 250] on link "Scores" at bounding box center [715, 248] width 55 height 22
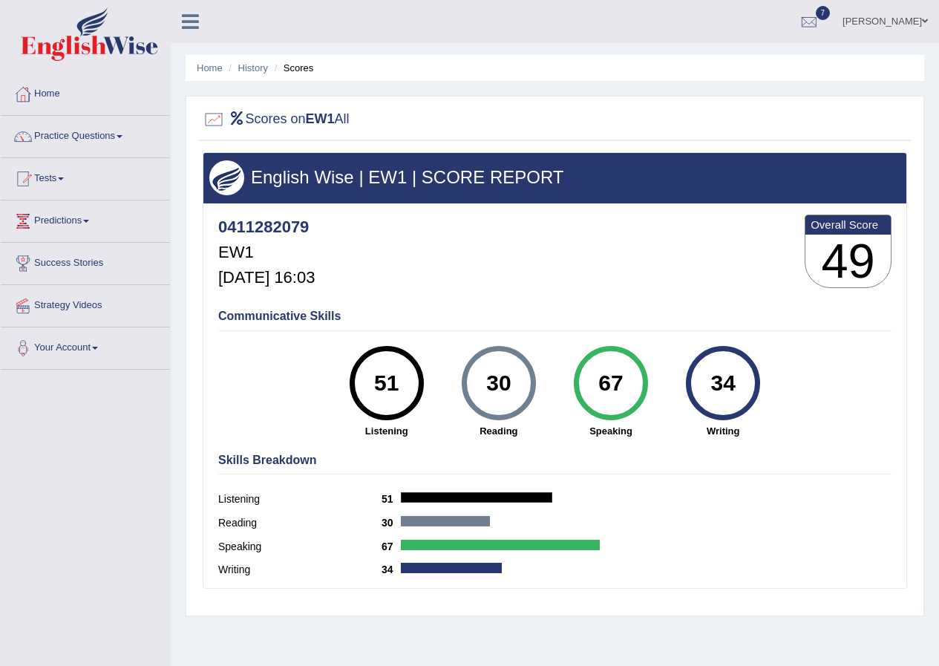
click at [61, 180] on link "Tests" at bounding box center [85, 176] width 169 height 37
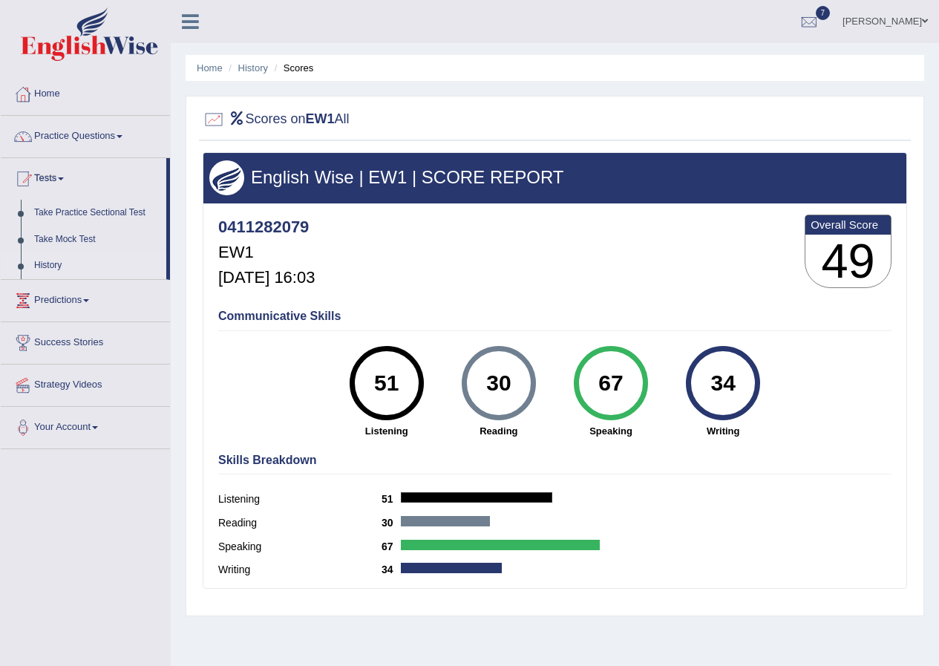
click at [40, 264] on link "History" at bounding box center [96, 265] width 139 height 27
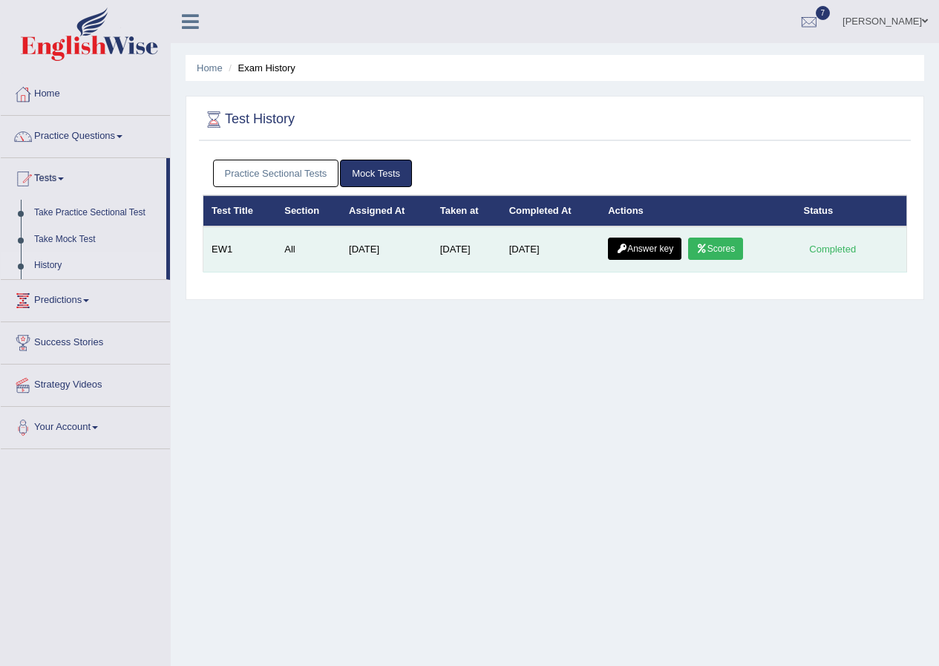
click at [633, 246] on link "Answer key" at bounding box center [644, 248] width 73 height 22
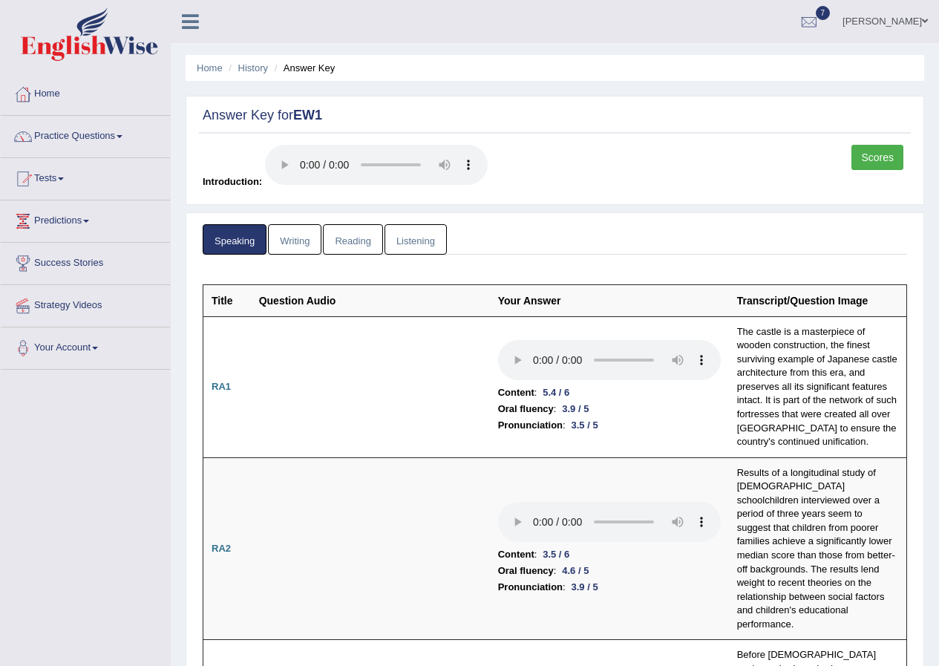
click at [361, 242] on link "Reading" at bounding box center [352, 239] width 59 height 30
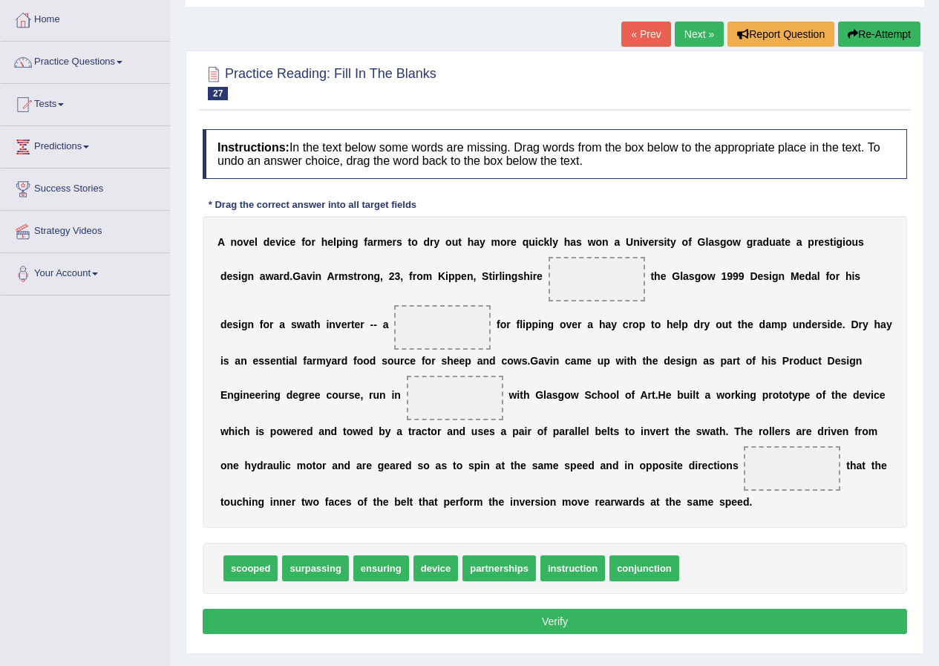
click at [698, 33] on link "Next »" at bounding box center [698, 34] width 49 height 25
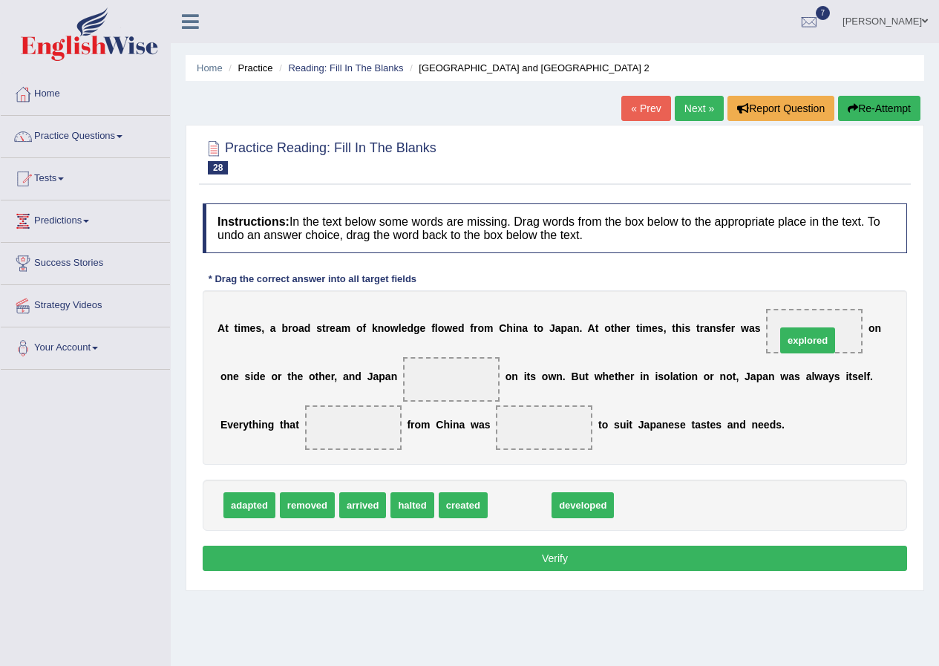
drag, startPoint x: 516, startPoint y: 504, endPoint x: 804, endPoint y: 339, distance: 331.7
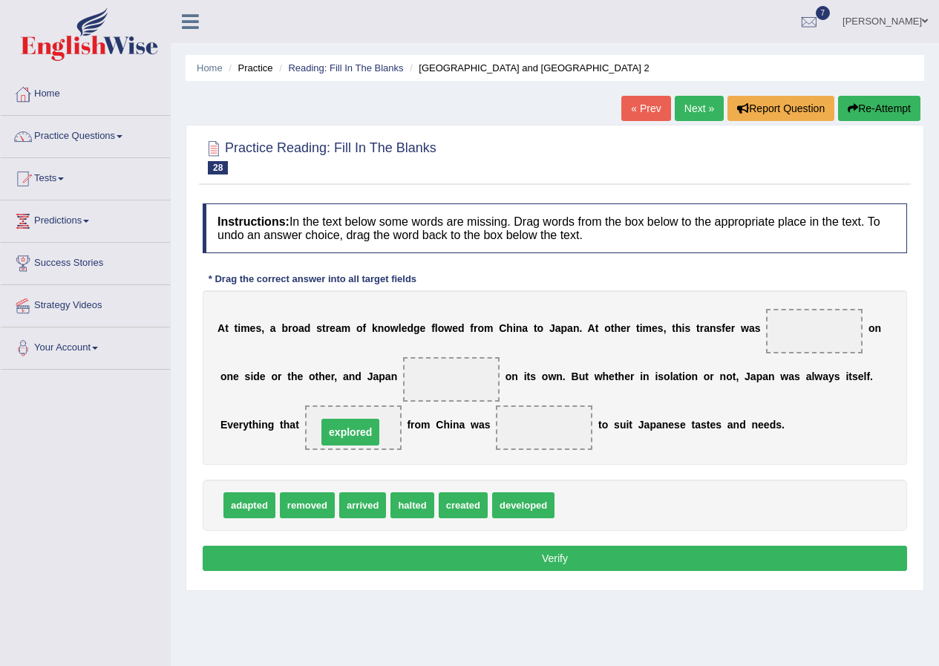
drag, startPoint x: 814, startPoint y: 329, endPoint x: 350, endPoint y: 430, distance: 474.6
drag, startPoint x: 464, startPoint y: 503, endPoint x: 539, endPoint y: 428, distance: 106.0
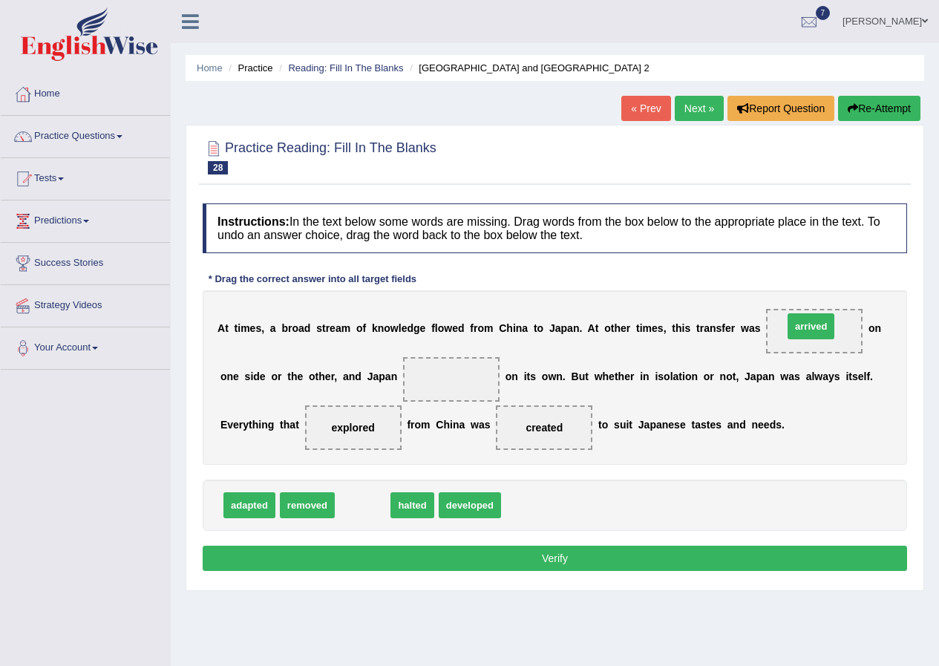
drag, startPoint x: 361, startPoint y: 503, endPoint x: 804, endPoint y: 328, distance: 476.3
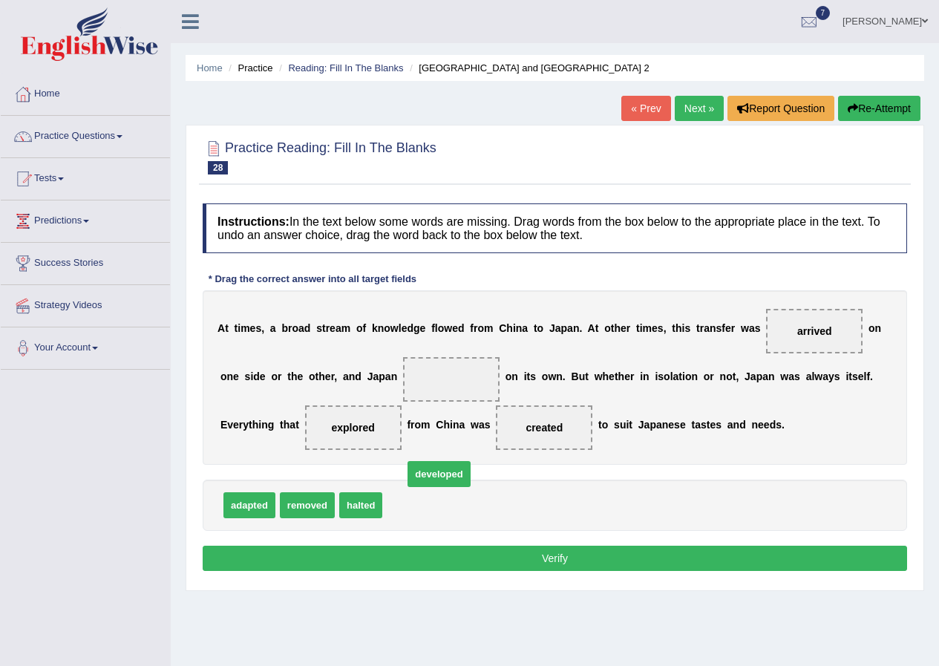
drag, startPoint x: 414, startPoint y: 505, endPoint x: 435, endPoint y: 474, distance: 36.8
click at [413, 399] on span at bounding box center [451, 379] width 96 height 45
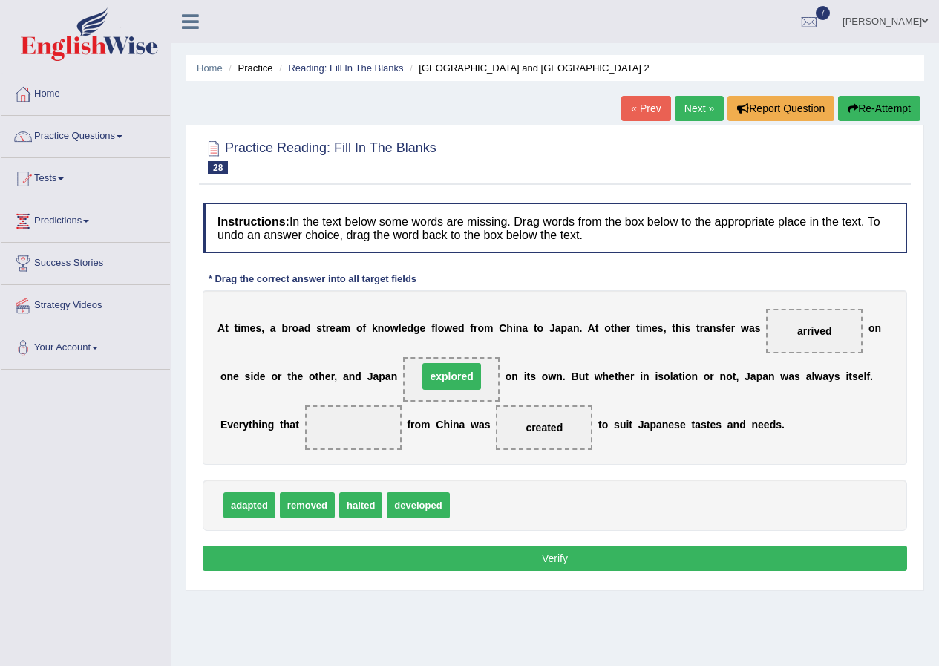
drag, startPoint x: 363, startPoint y: 427, endPoint x: 462, endPoint y: 375, distance: 111.2
drag, startPoint x: 315, startPoint y: 505, endPoint x: 352, endPoint y: 426, distance: 87.3
click at [392, 560] on button "Verify" at bounding box center [555, 557] width 704 height 25
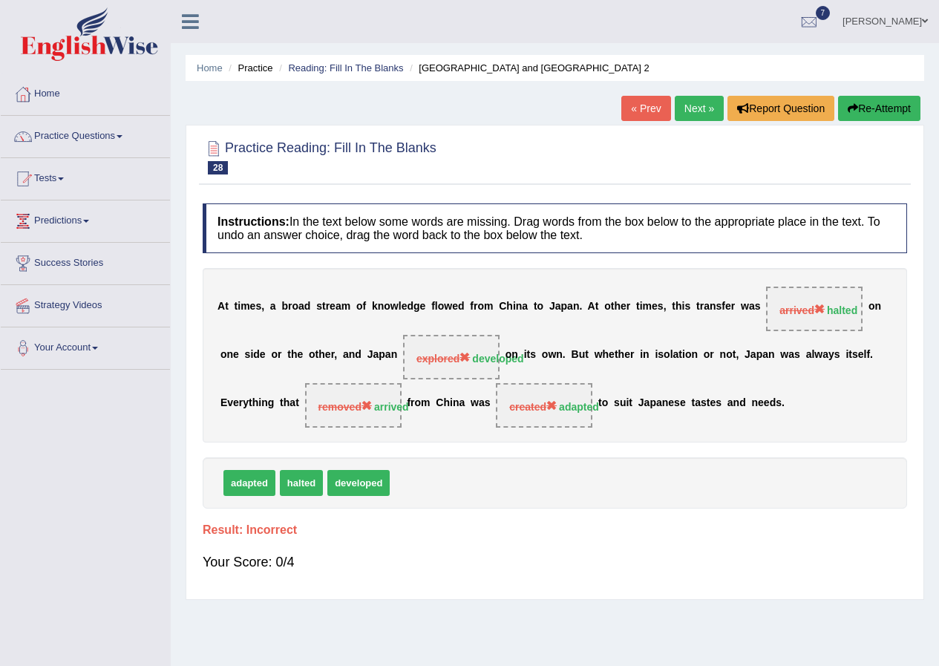
click at [708, 107] on link "Next »" at bounding box center [698, 108] width 49 height 25
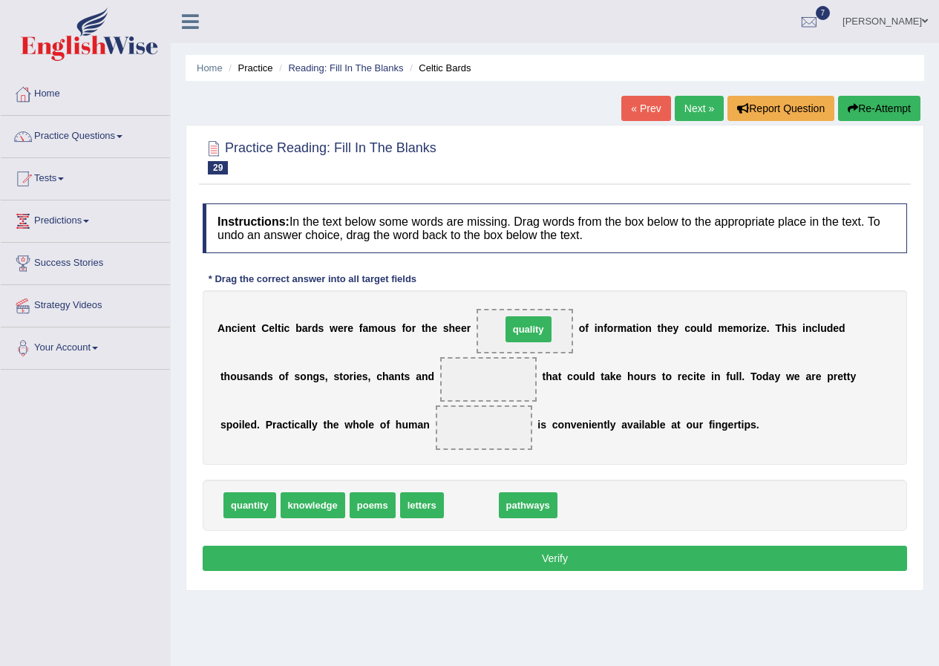
drag, startPoint x: 470, startPoint y: 508, endPoint x: 528, endPoint y: 332, distance: 184.9
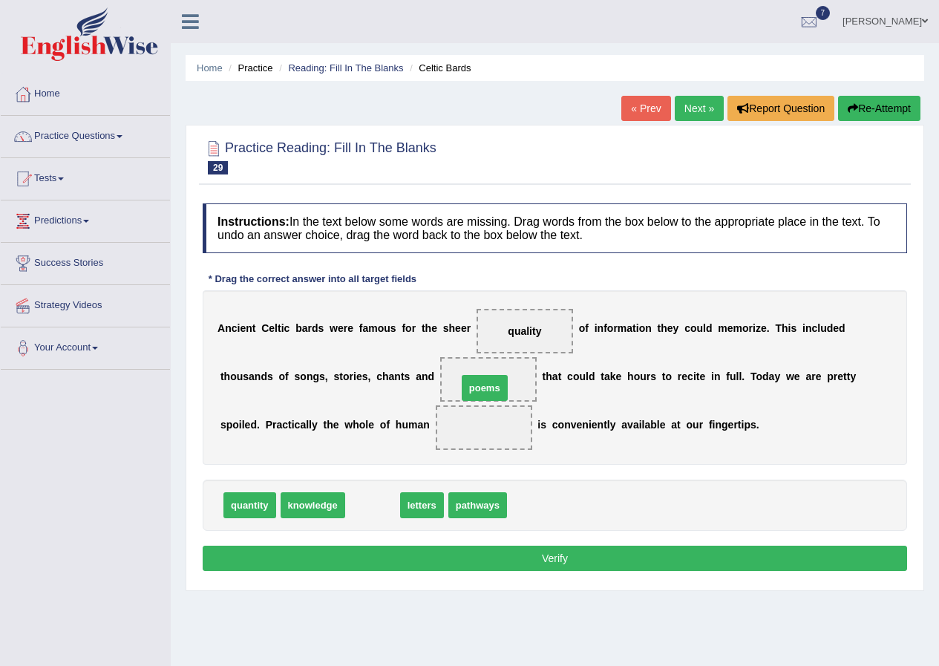
drag, startPoint x: 357, startPoint y: 511, endPoint x: 469, endPoint y: 393, distance: 162.2
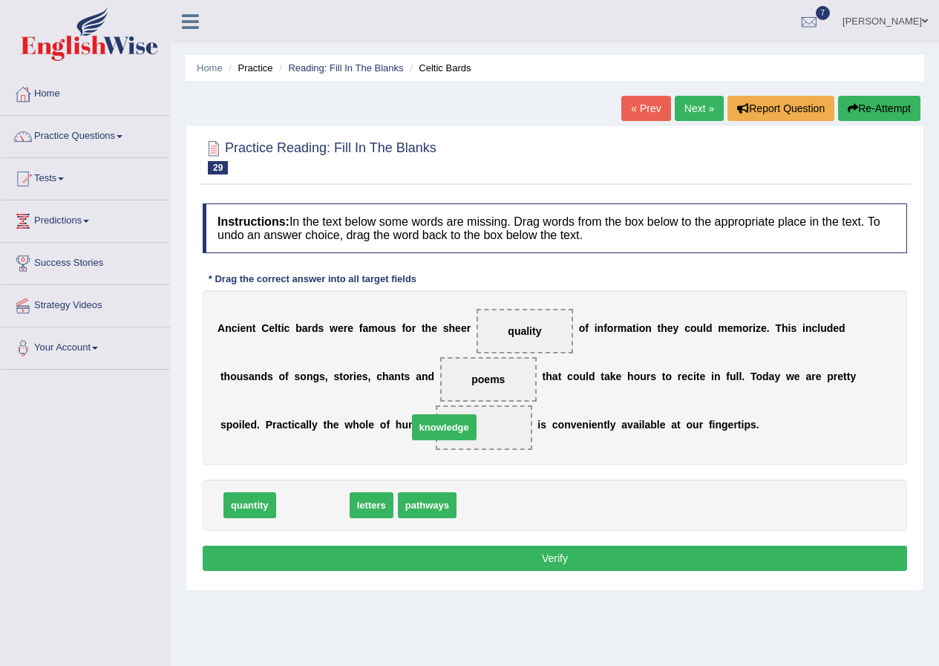
drag, startPoint x: 307, startPoint y: 503, endPoint x: 439, endPoint y: 426, distance: 152.3
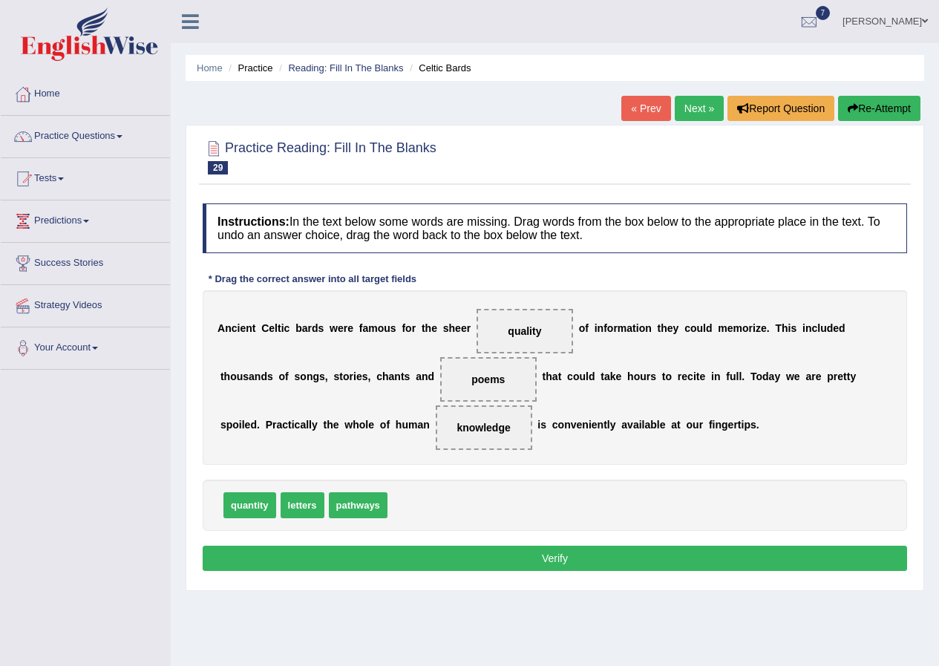
click at [476, 549] on button "Verify" at bounding box center [555, 557] width 704 height 25
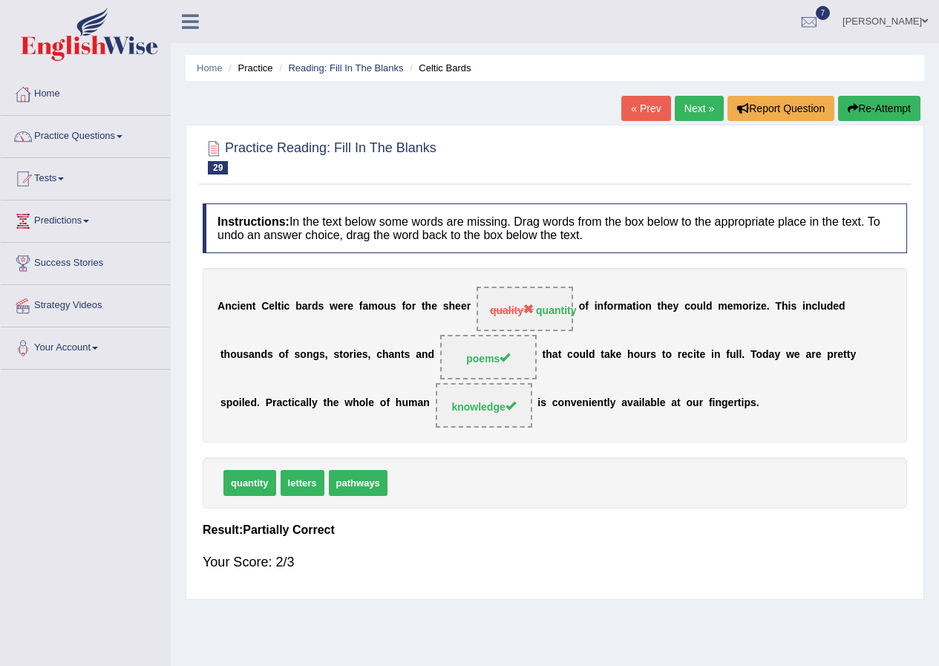
click at [708, 99] on link "Next »" at bounding box center [698, 108] width 49 height 25
